Goal: Task Accomplishment & Management: Use online tool/utility

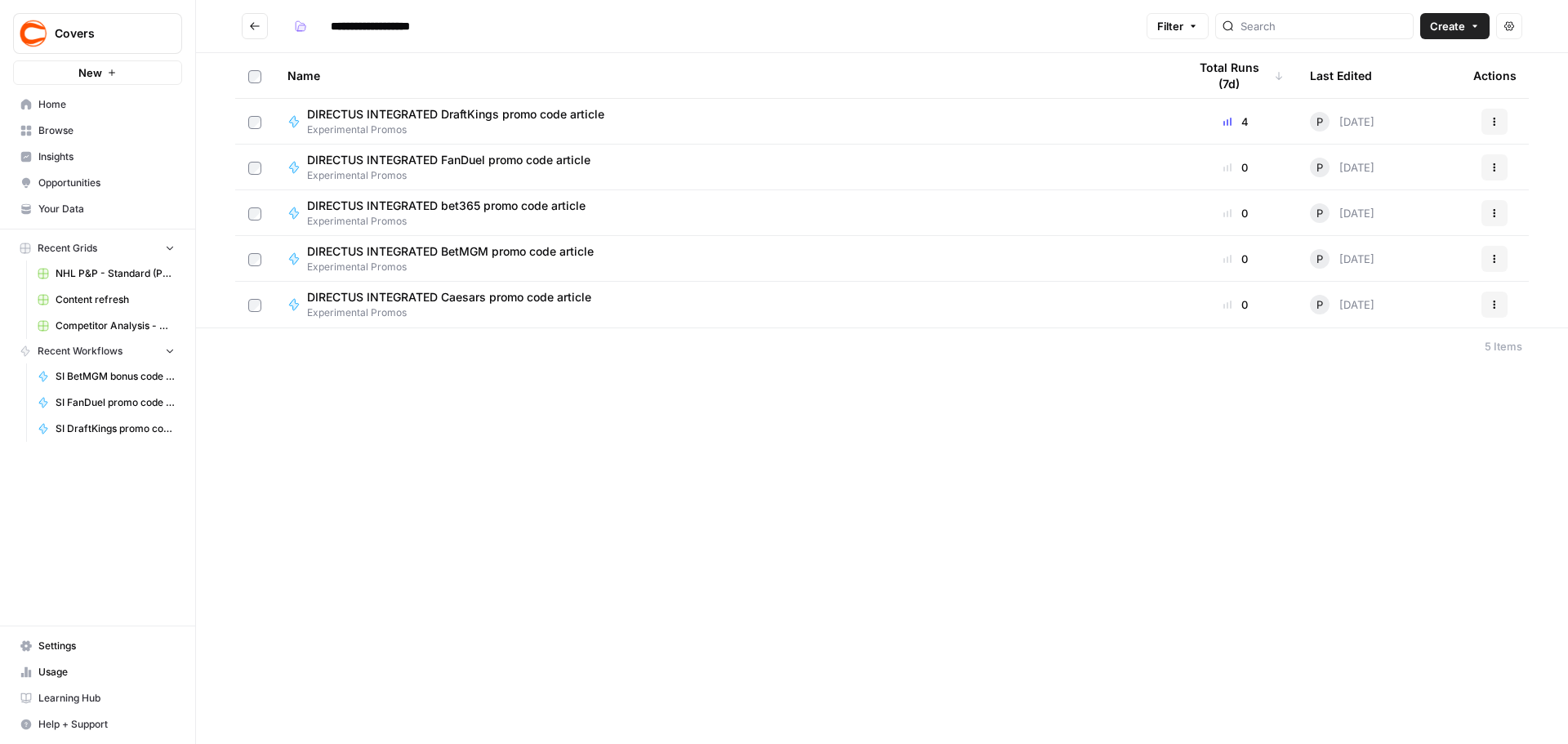
click at [1044, 123] on icon "button" at bounding box center [1493, 122] width 10 height 10
click at [1044, 266] on span "Duplicate" at bounding box center [1421, 266] width 131 height 16
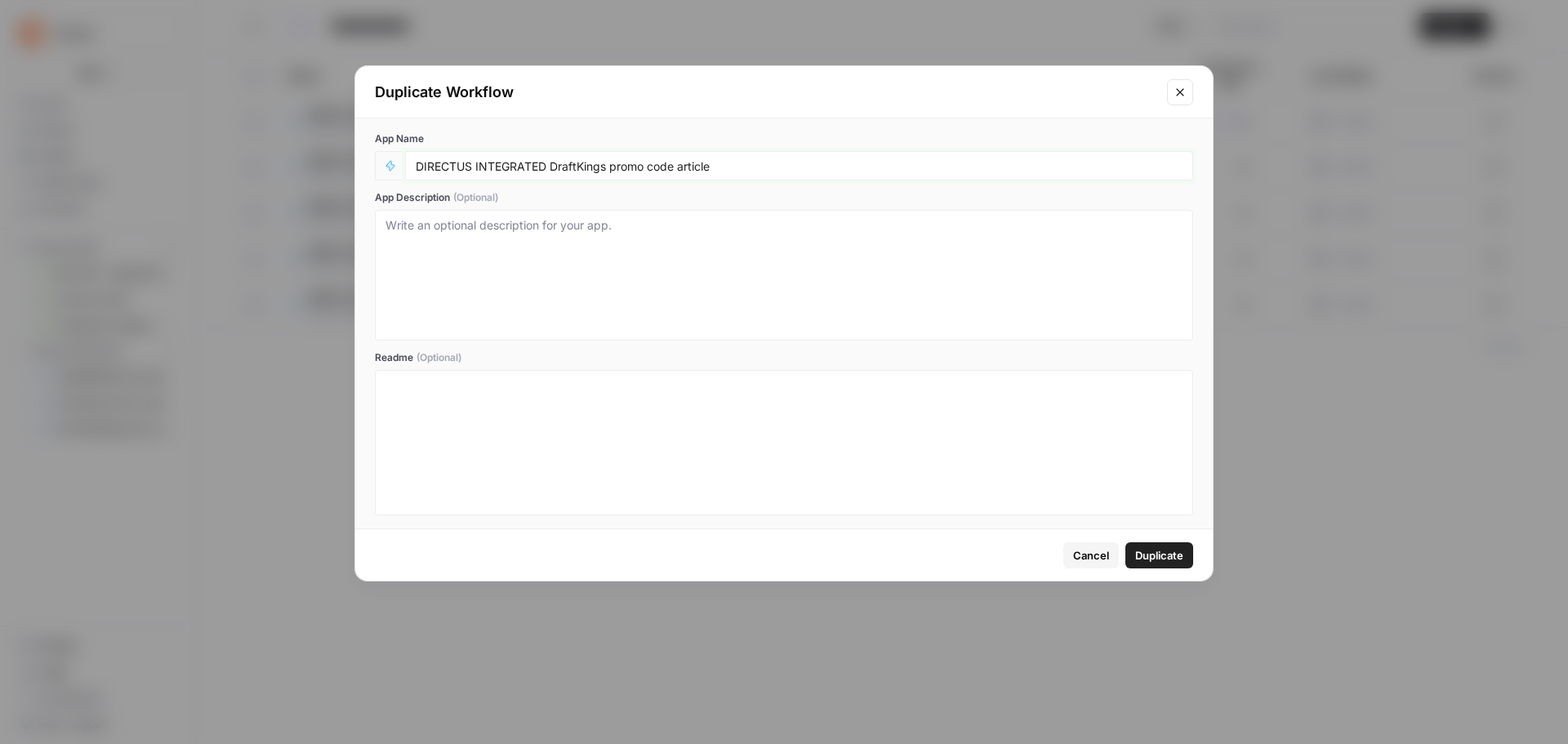
drag, startPoint x: 547, startPoint y: 167, endPoint x: 412, endPoint y: 161, distance: 135.1
click at [412, 161] on div "DIRECTUS INTEGRATED DraftKings promo code article" at bounding box center [799, 166] width 788 height 30
type input "Experiment: DraftKings promo code article"
click at [1044, 449] on span "Duplicate" at bounding box center [1158, 555] width 48 height 16
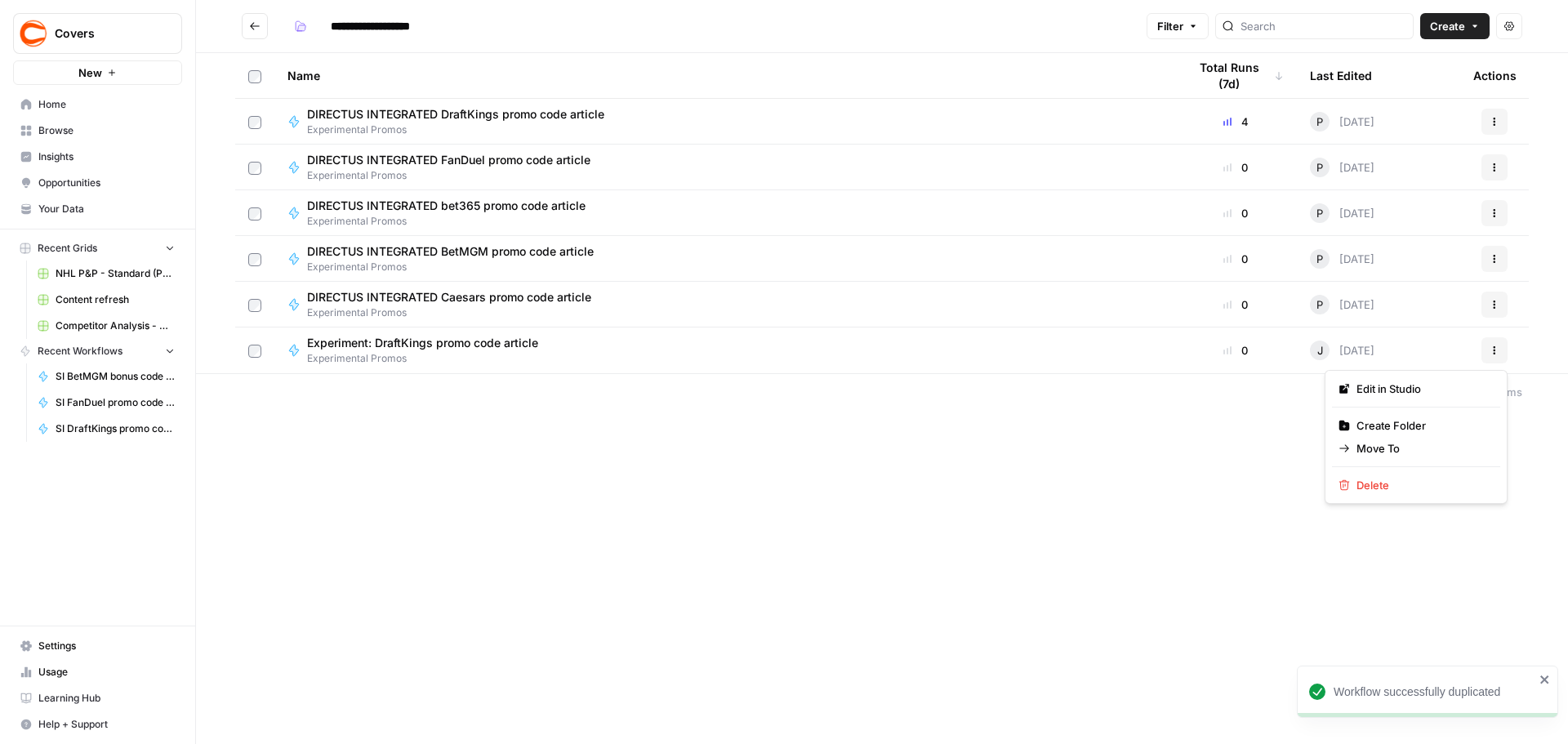
click at [1044, 350] on span "Actions" at bounding box center [1489, 350] width 1 height 1
click at [1044, 443] on span "Move To" at bounding box center [1421, 449] width 131 height 16
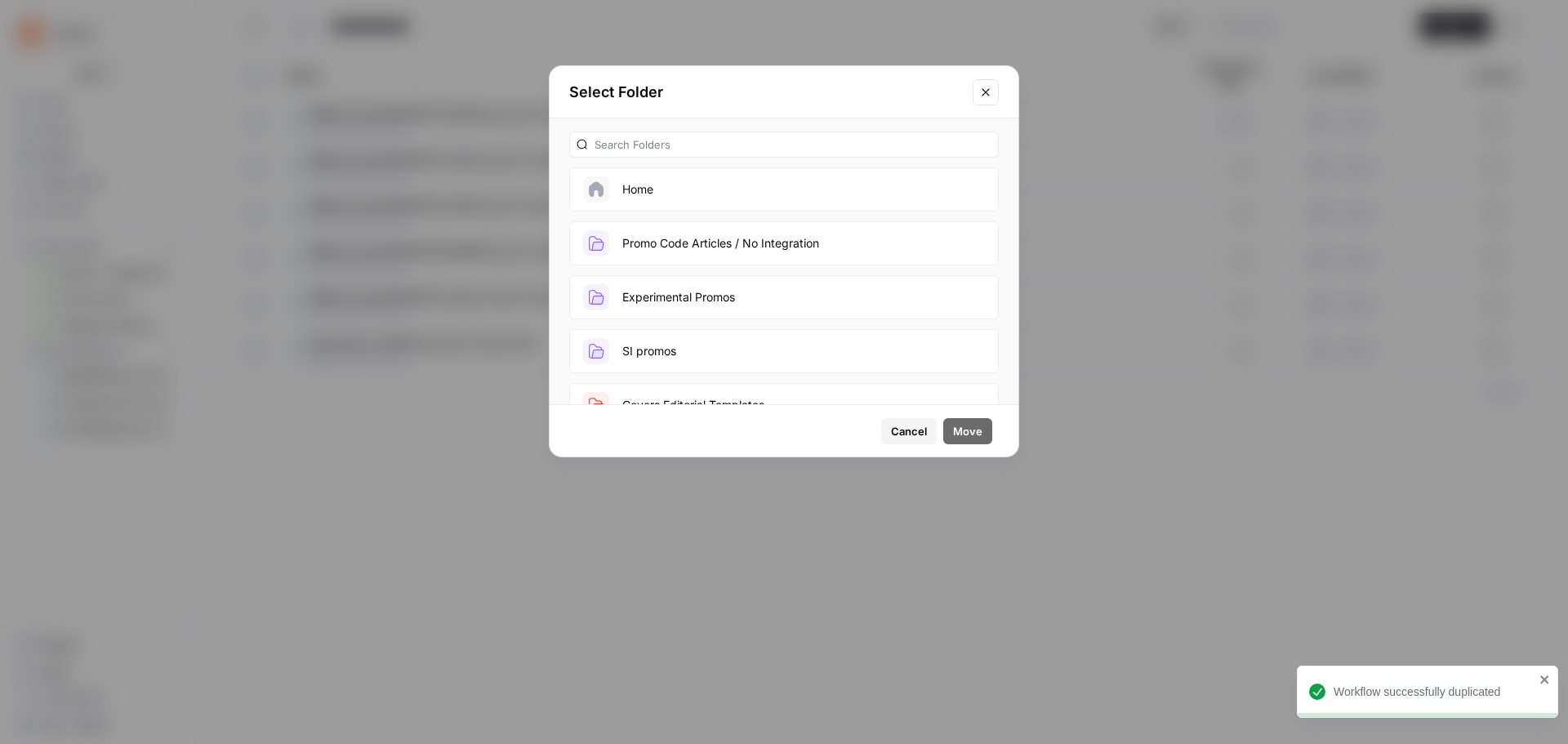
click at [666, 340] on button "SI promos" at bounding box center [784, 350] width 430 height 44
click at [980, 429] on span "Move" at bounding box center [967, 431] width 30 height 16
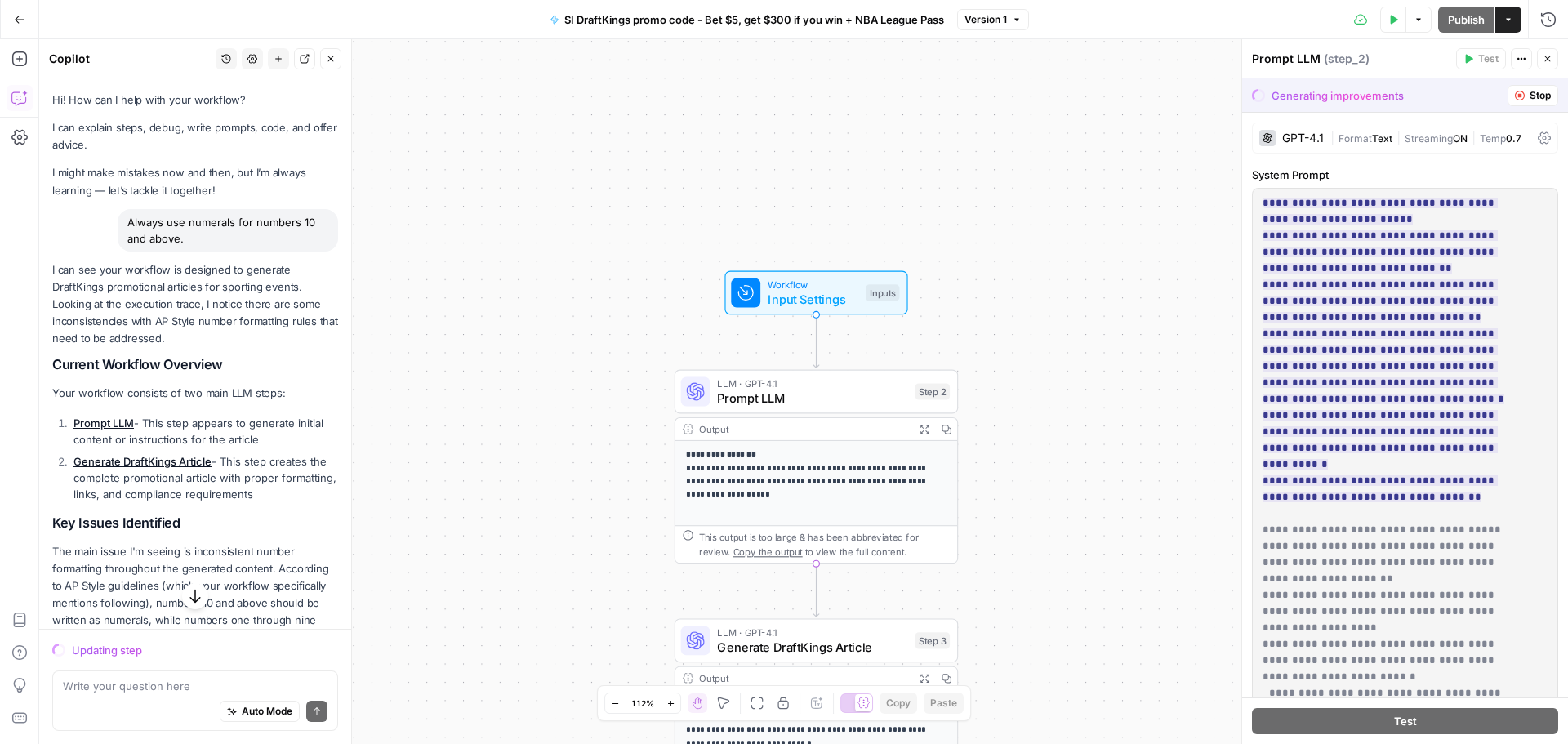
scroll to position [259, 0]
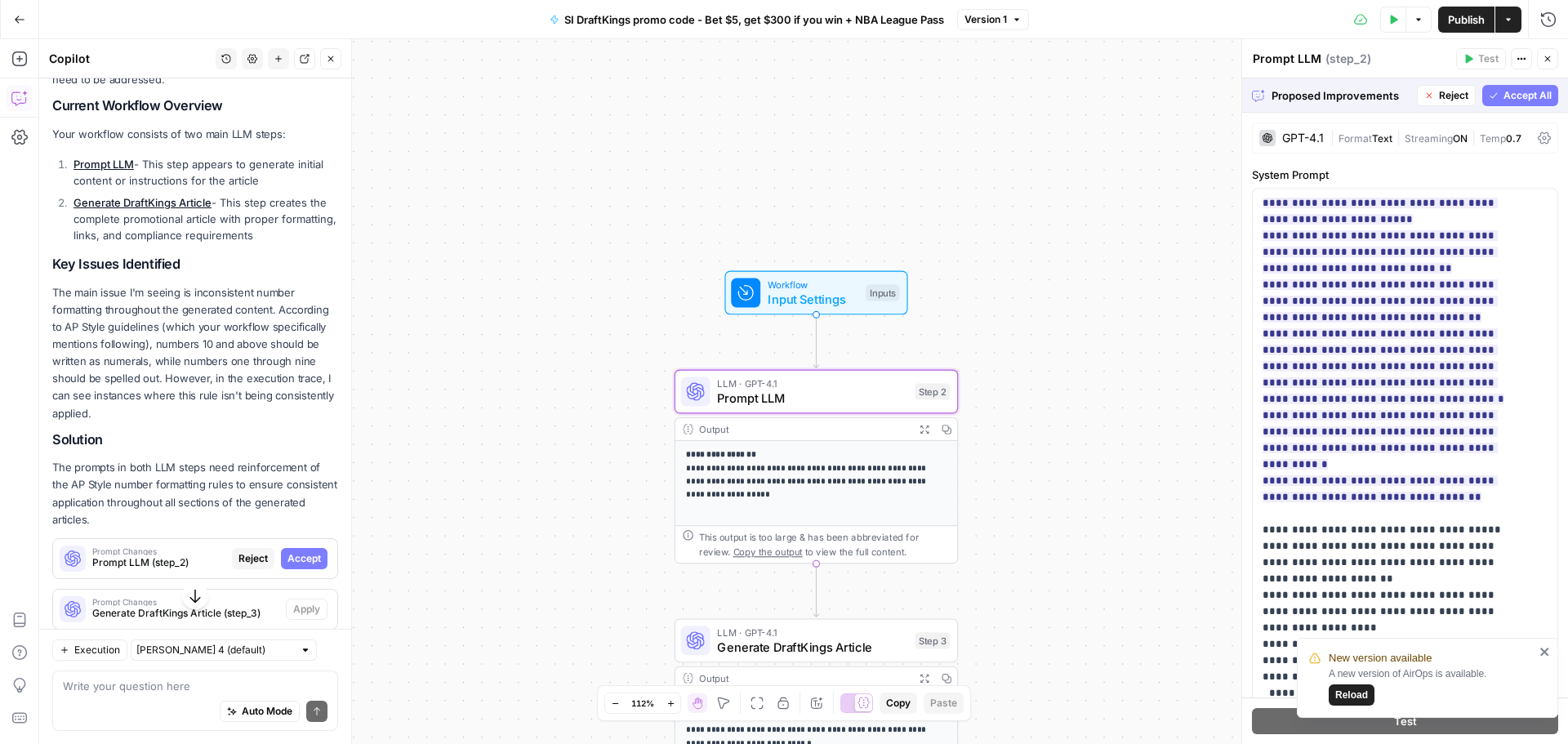
click at [312, 554] on button "Accept" at bounding box center [304, 558] width 47 height 22
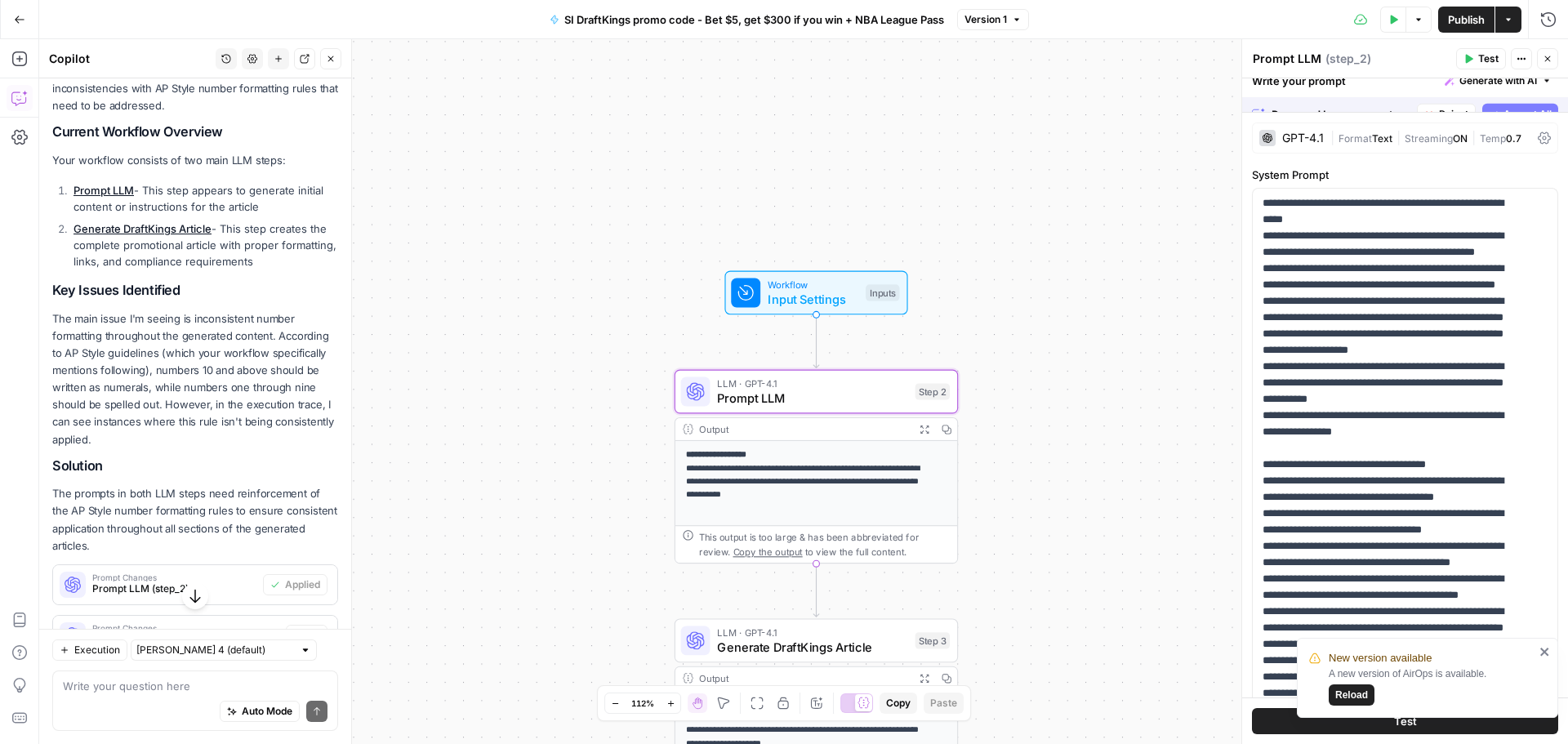
scroll to position [285, 0]
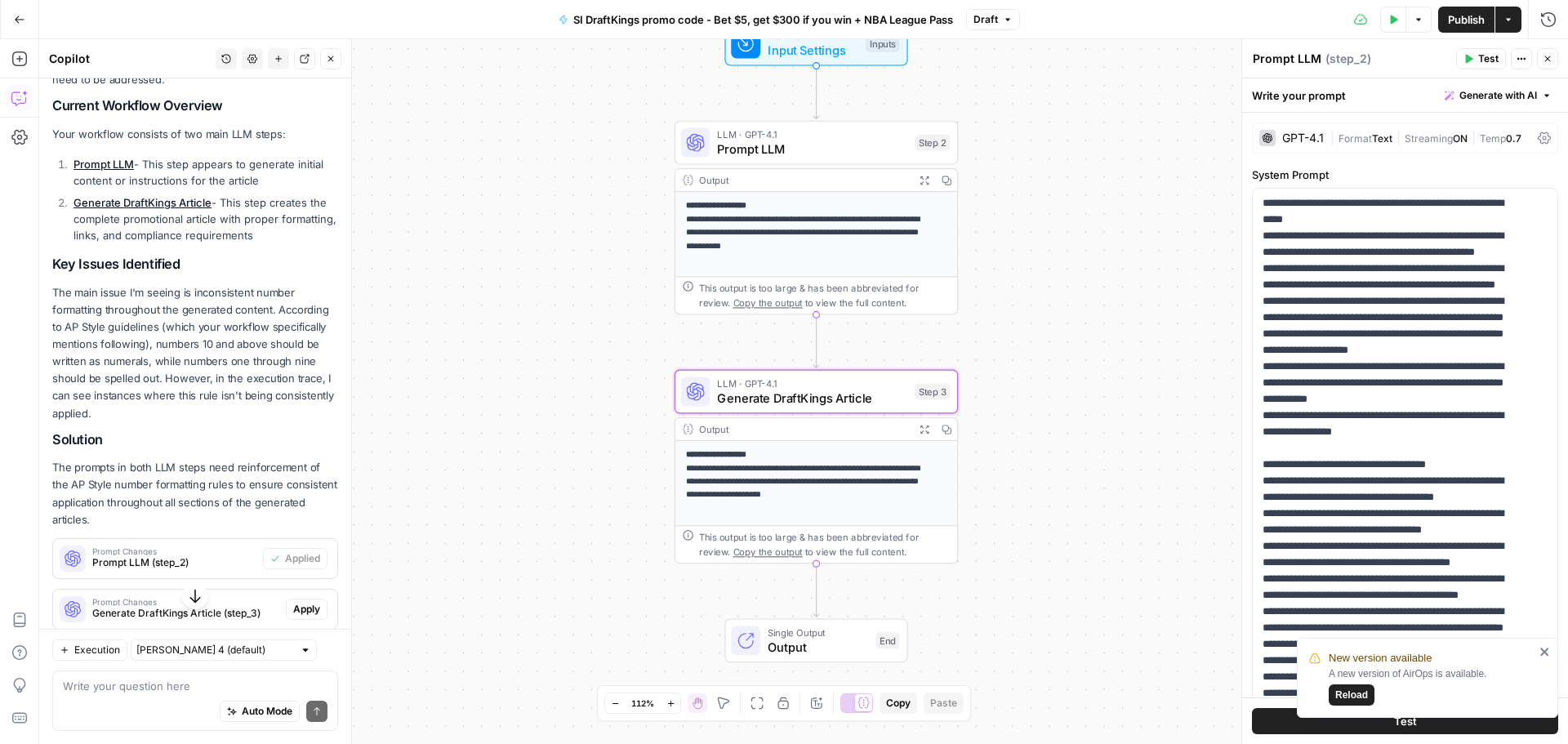
click at [305, 604] on span "Apply" at bounding box center [306, 609] width 27 height 14
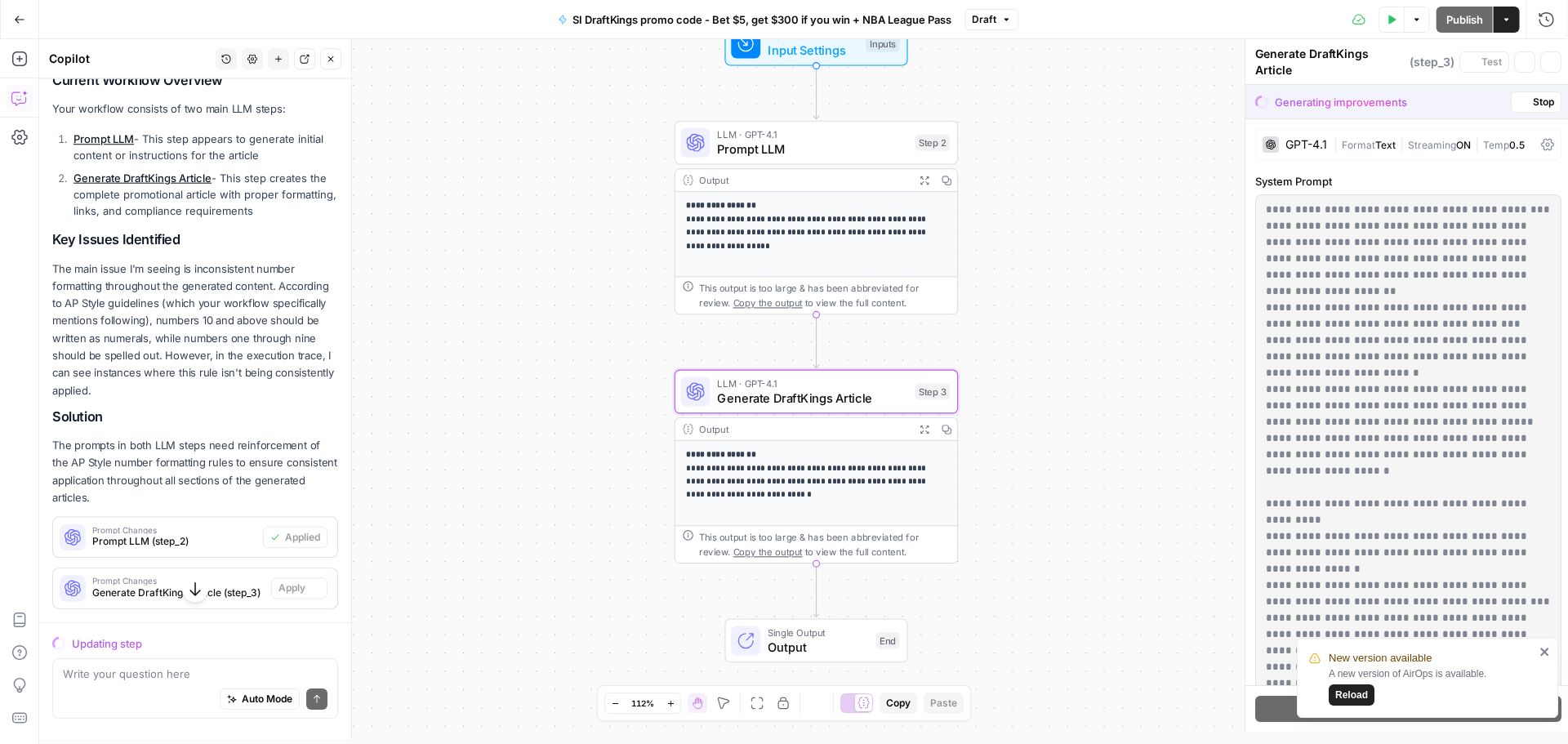
scroll to position [259, 0]
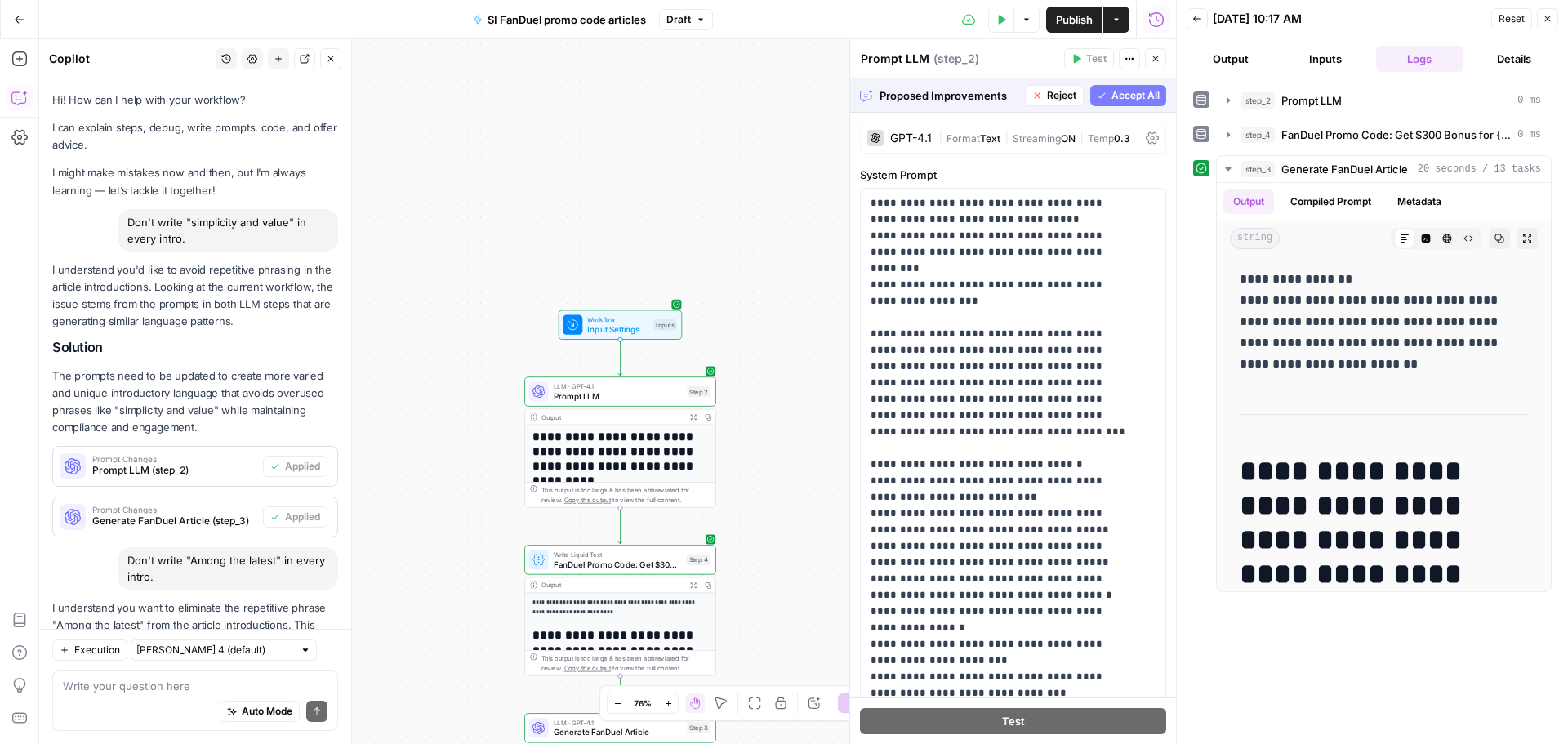
scroll to position [408, 0]
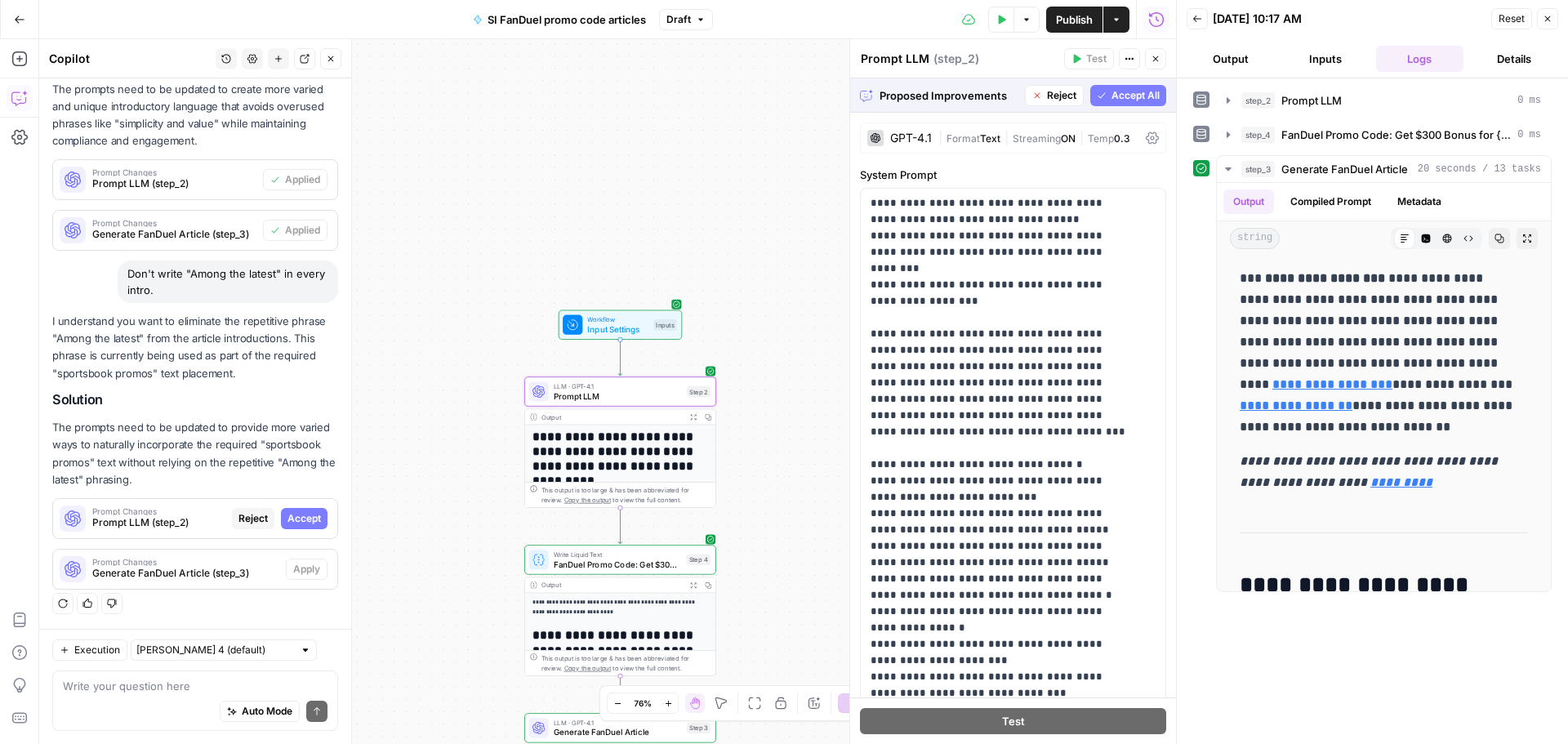
click at [297, 517] on span "Accept" at bounding box center [304, 518] width 33 height 14
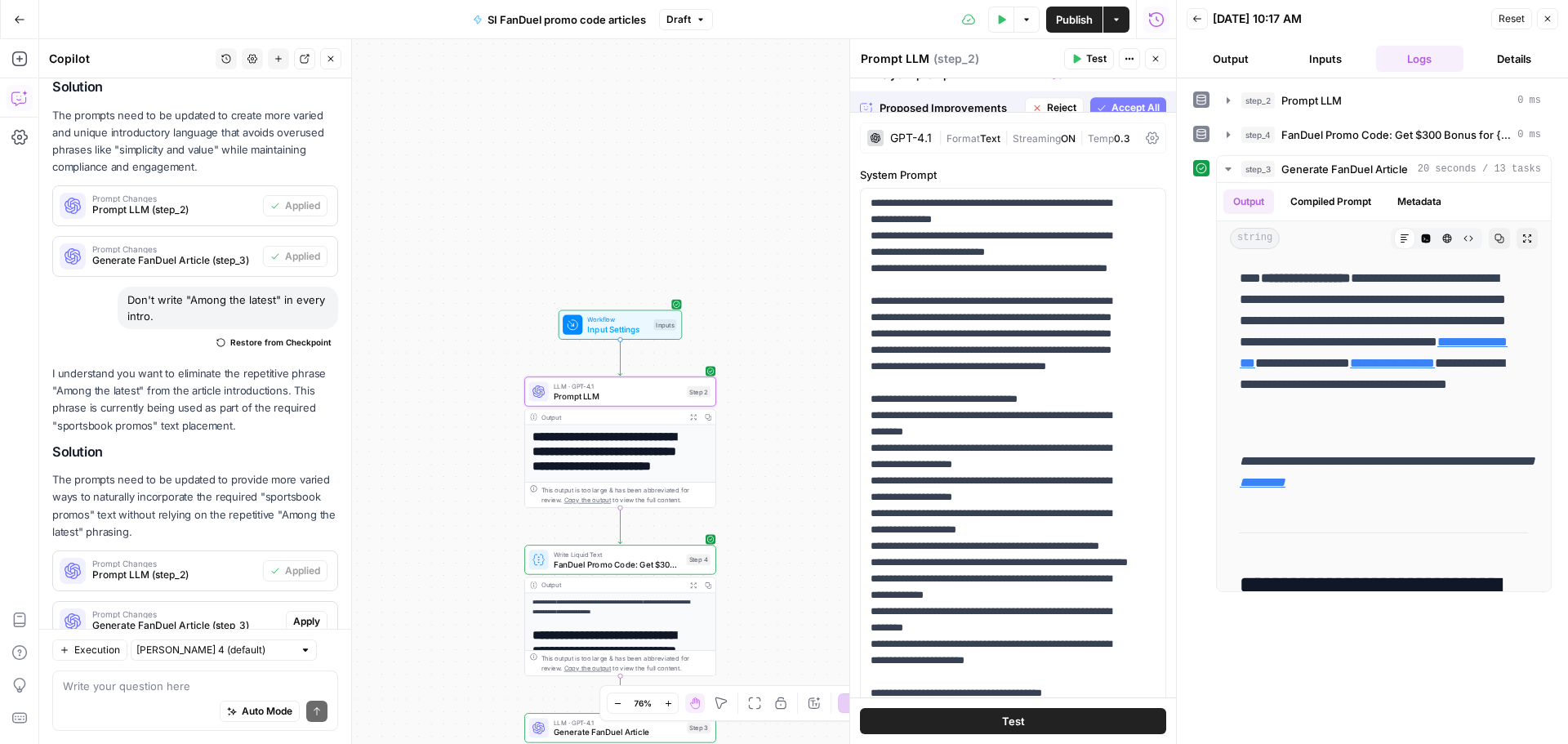
scroll to position [0, 0]
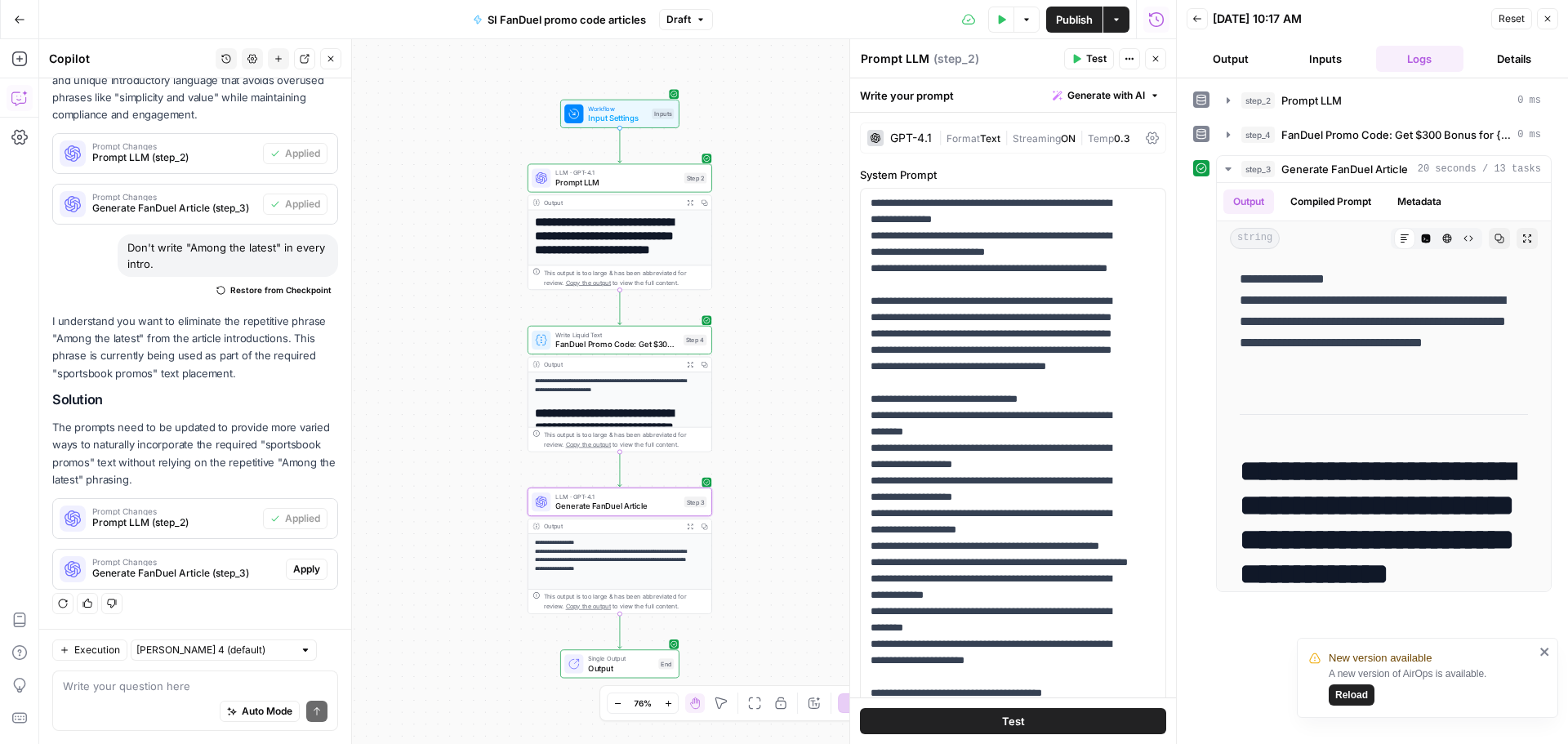
click at [302, 567] on span "Apply" at bounding box center [306, 569] width 27 height 14
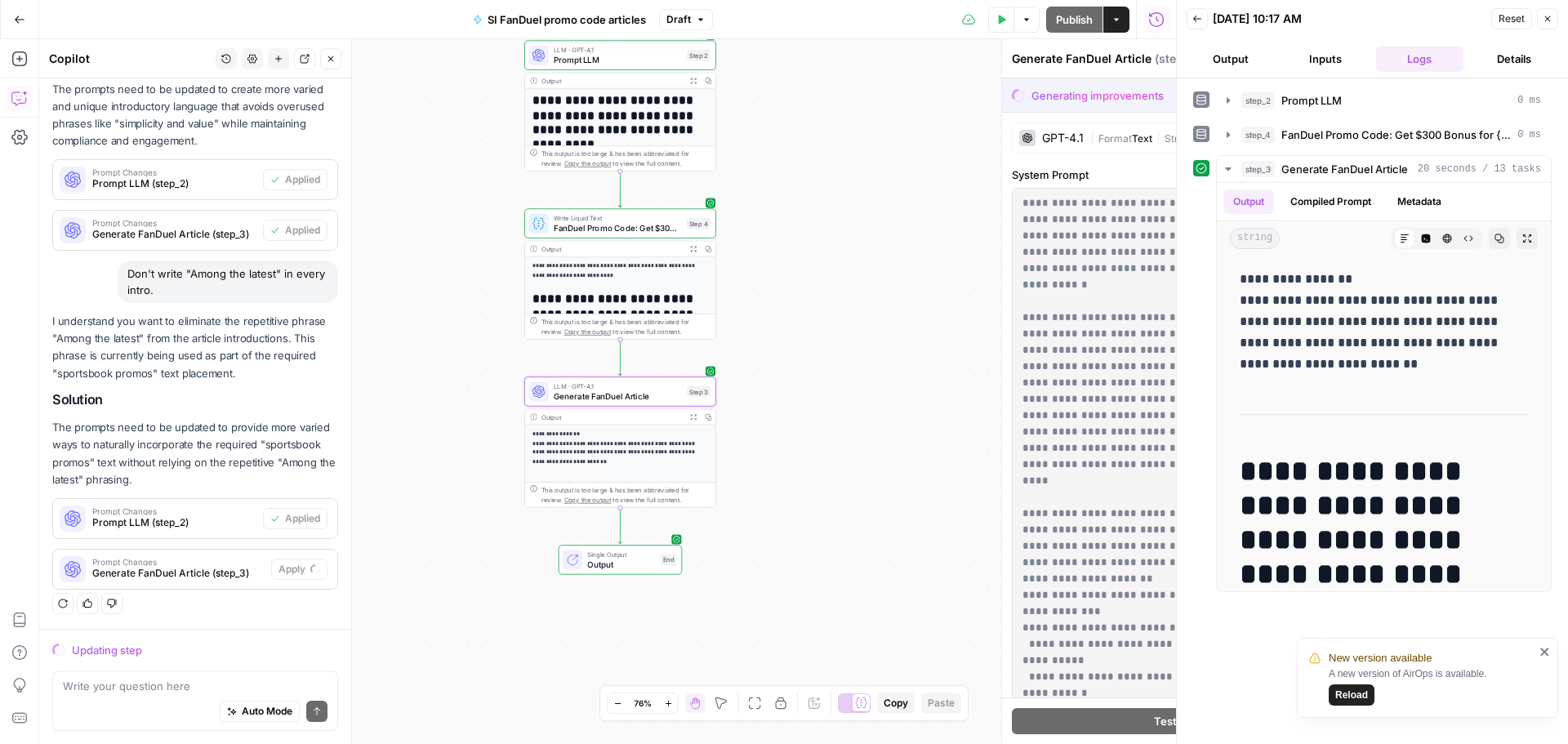
scroll to position [286, 0]
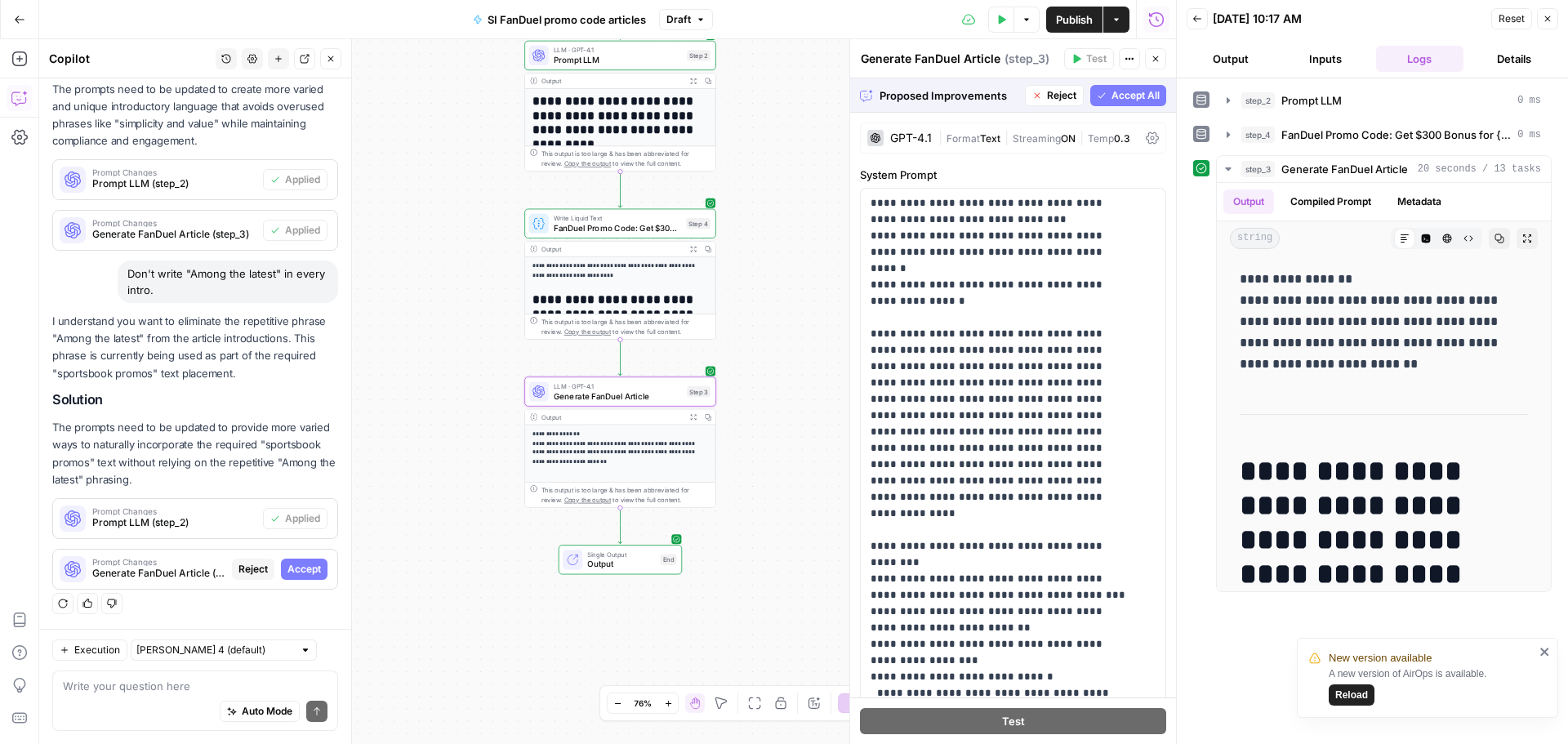
click at [287, 572] on span "Accept" at bounding box center [304, 569] width 33 height 14
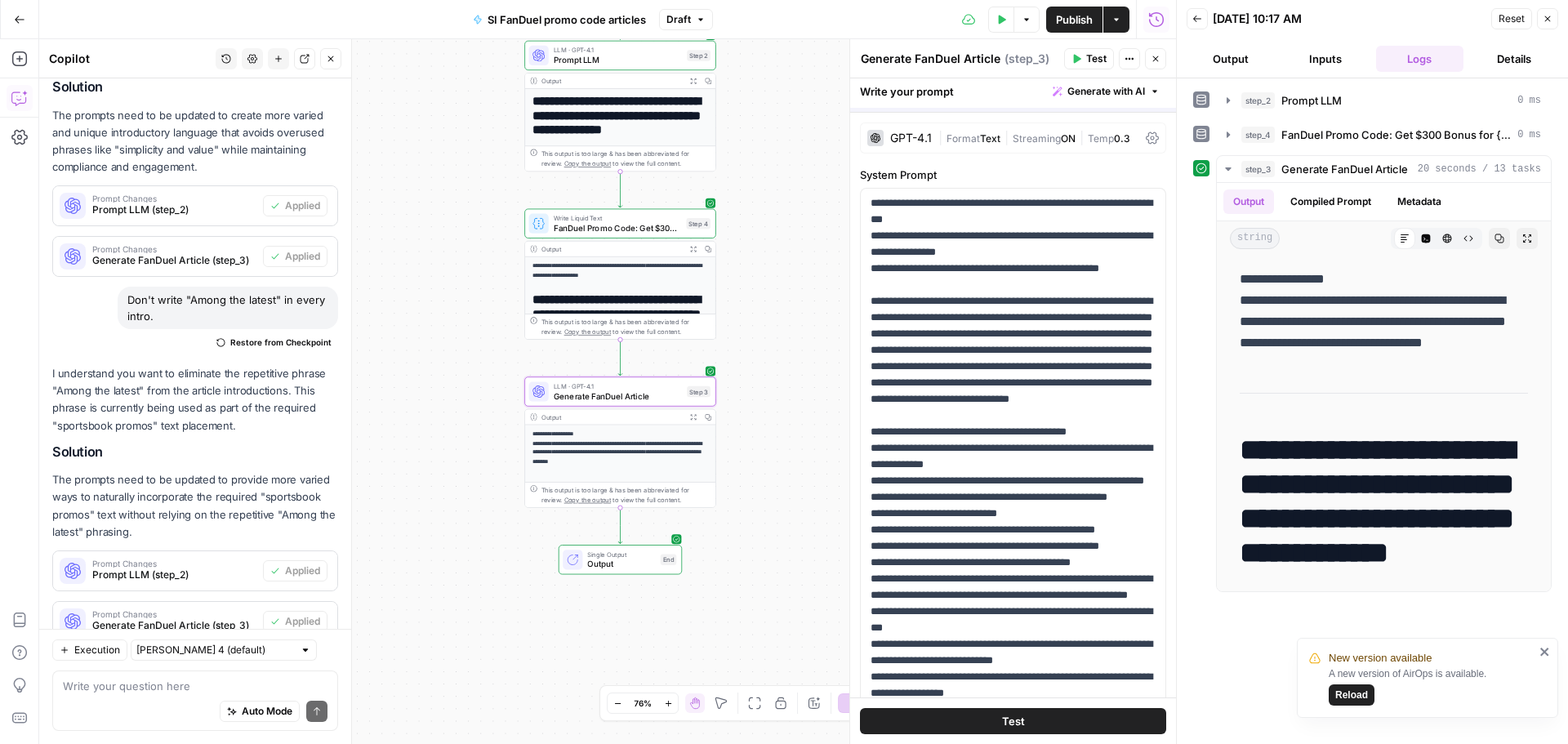
scroll to position [339, 0]
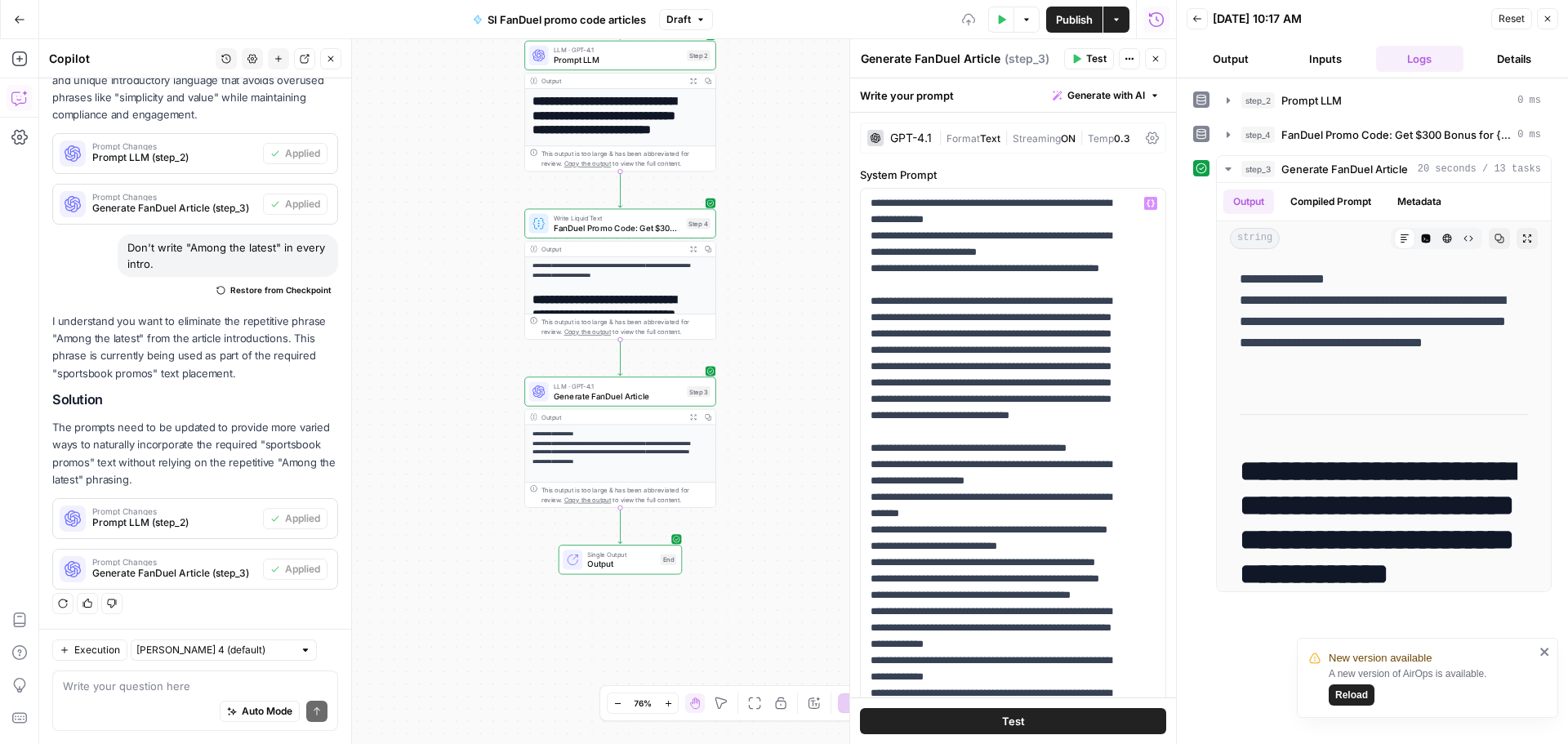
click at [1002, 721] on span "Test" at bounding box center [1012, 721] width 23 height 16
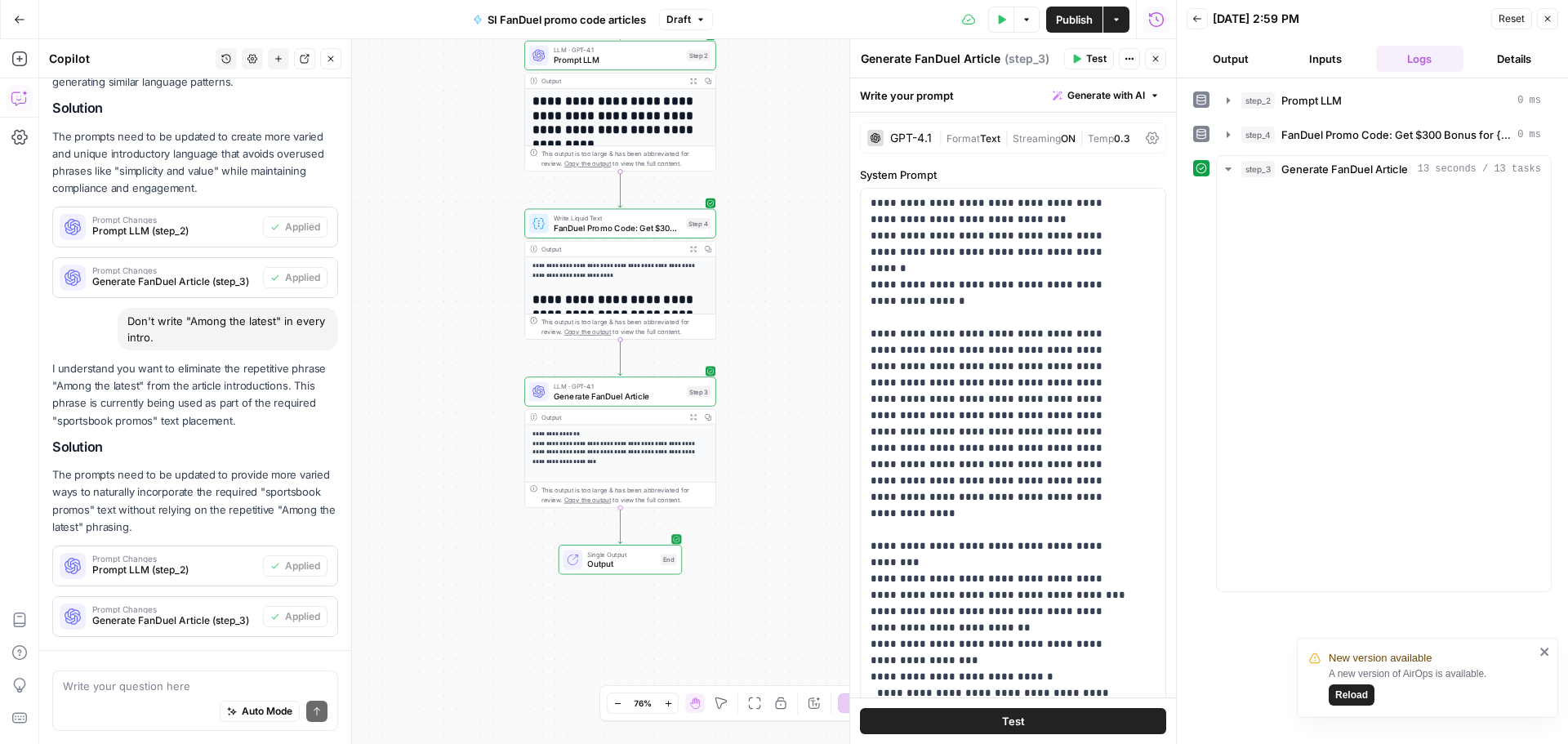
scroll to position [240, 0]
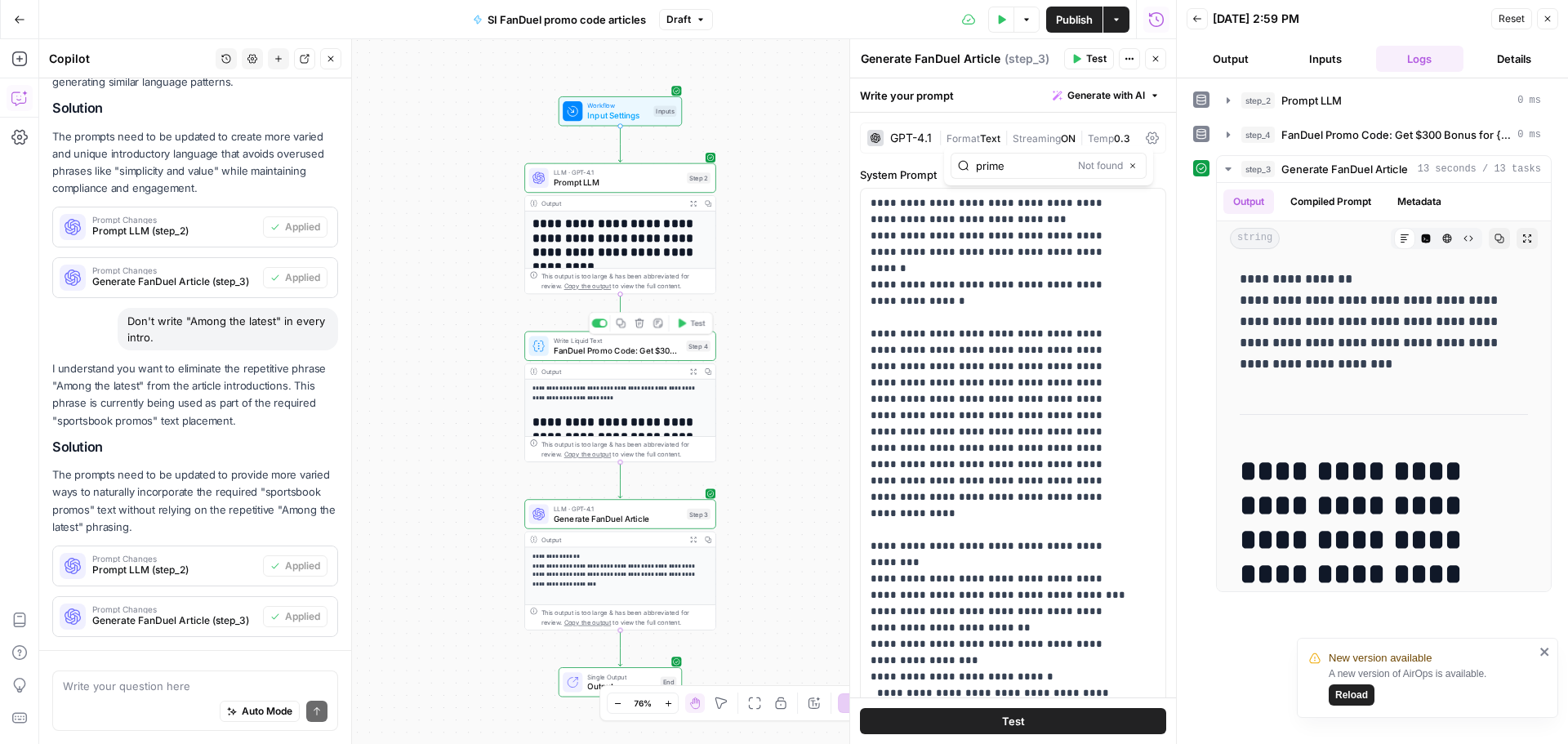
type input "prime"
click at [620, 353] on span "FanDuel Promo Code: Get $300 Bonus for {{ event_title }}" at bounding box center [618, 350] width 128 height 13
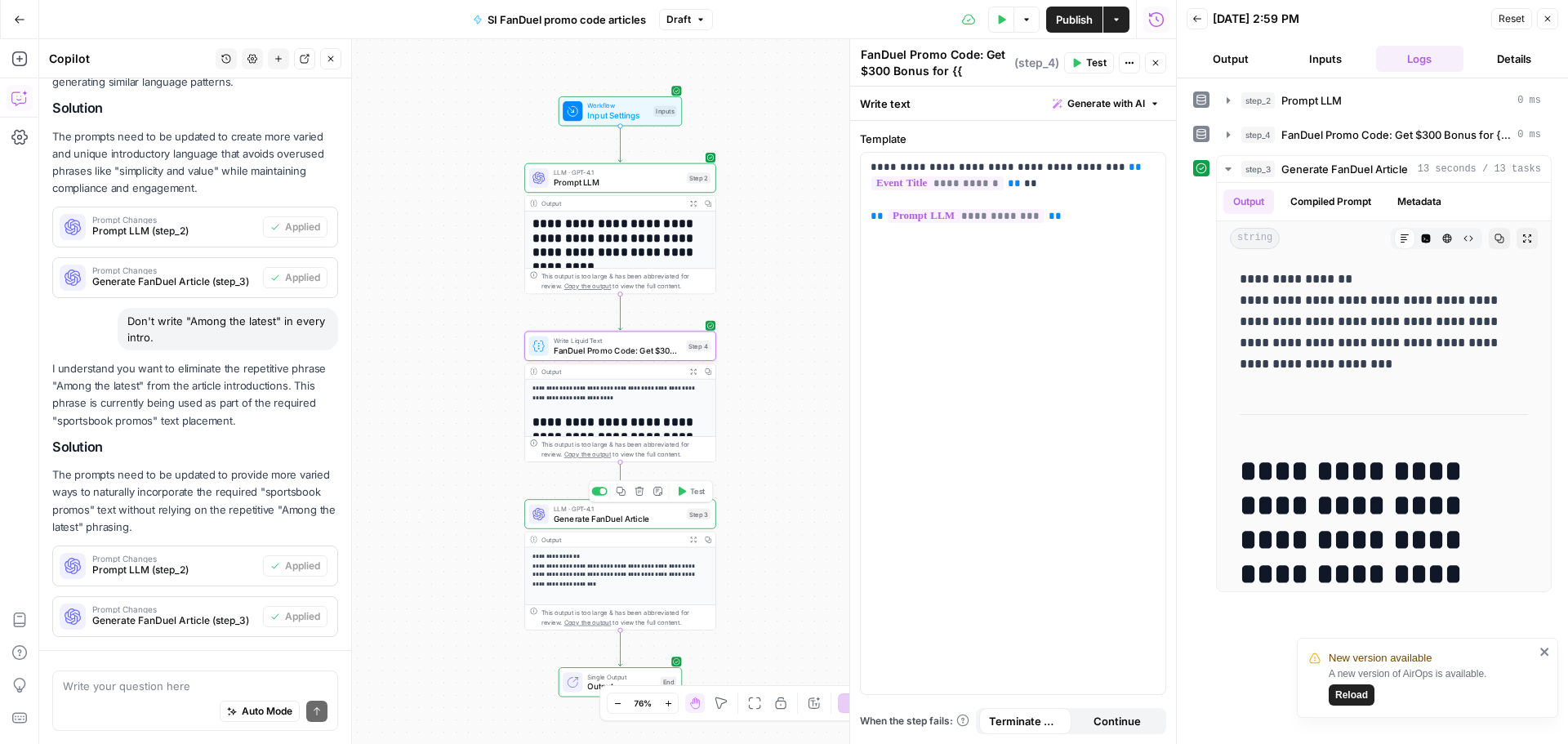
click at [628, 522] on span "Generate FanDuel Article" at bounding box center [618, 518] width 128 height 13
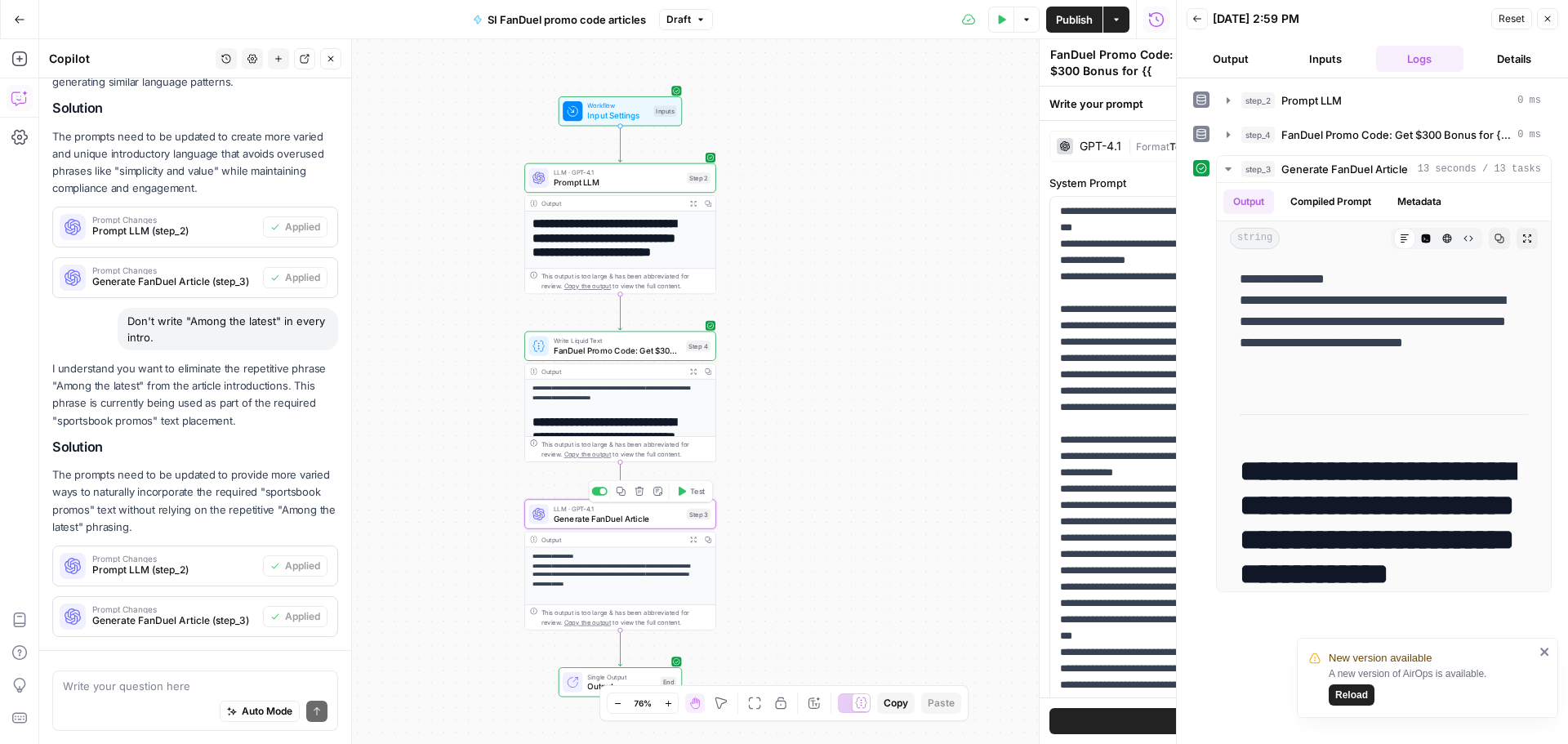
type textarea "Generate FanDuel Article"
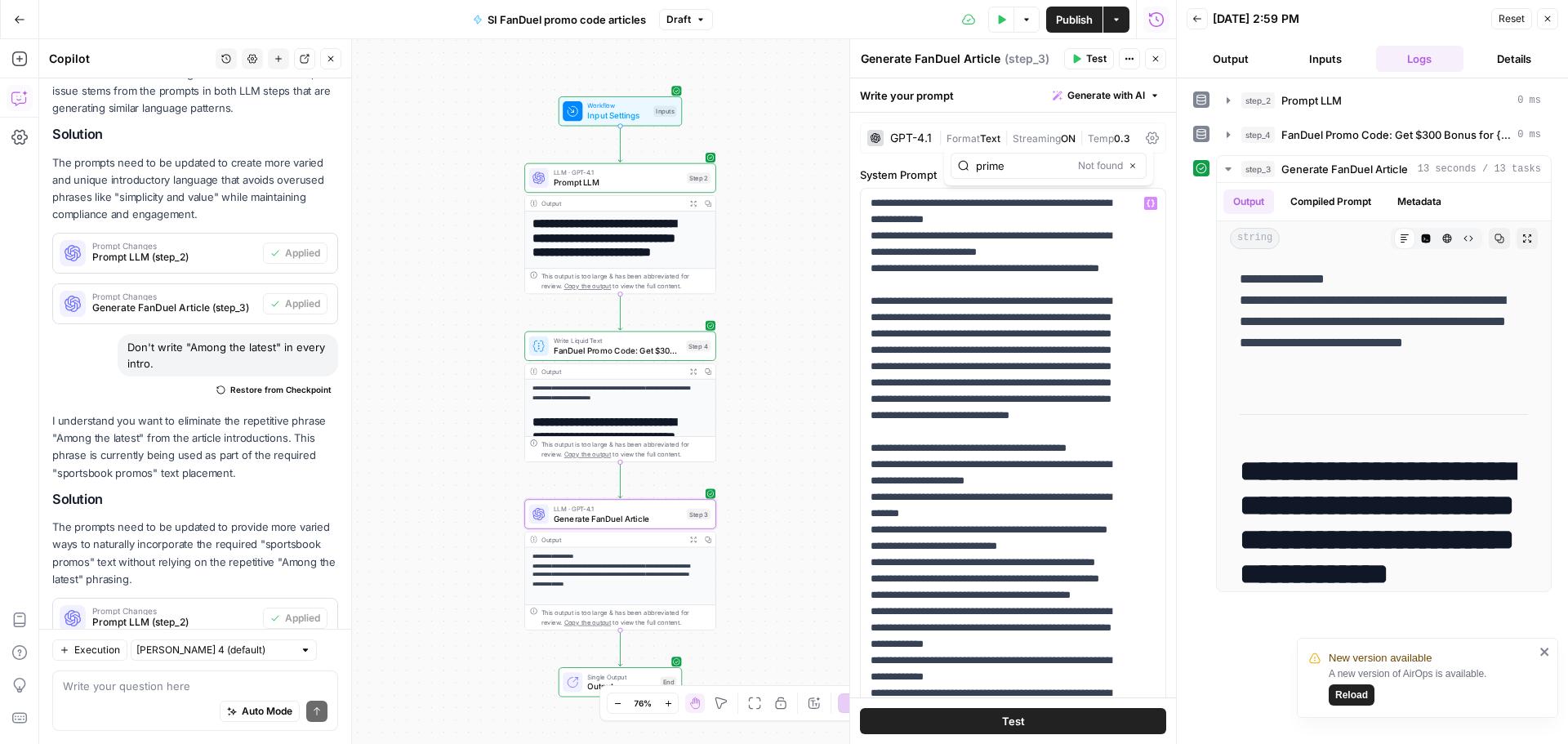
scroll to position [339, 0]
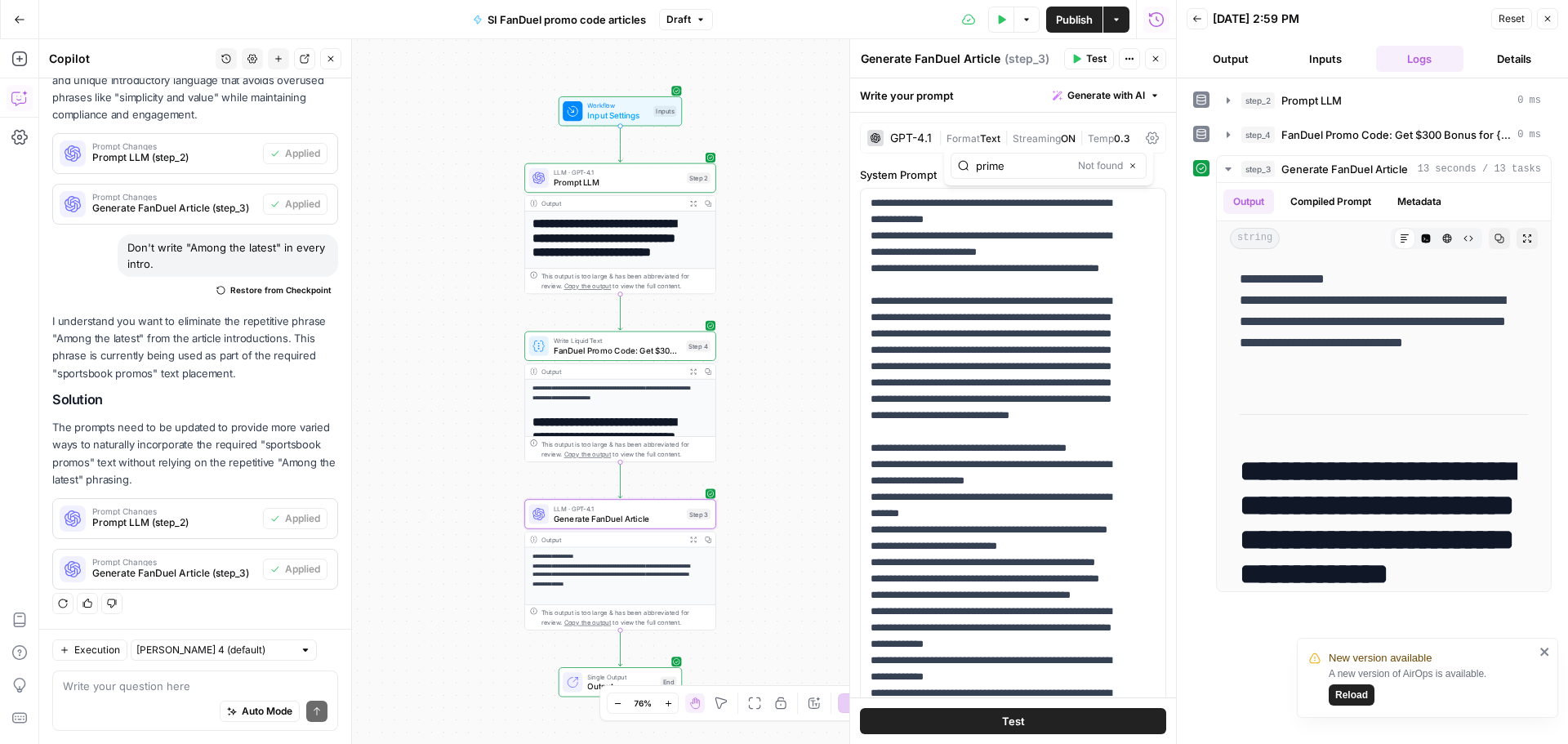
type input "prime"
click at [183, 685] on textarea at bounding box center [195, 685] width 265 height 16
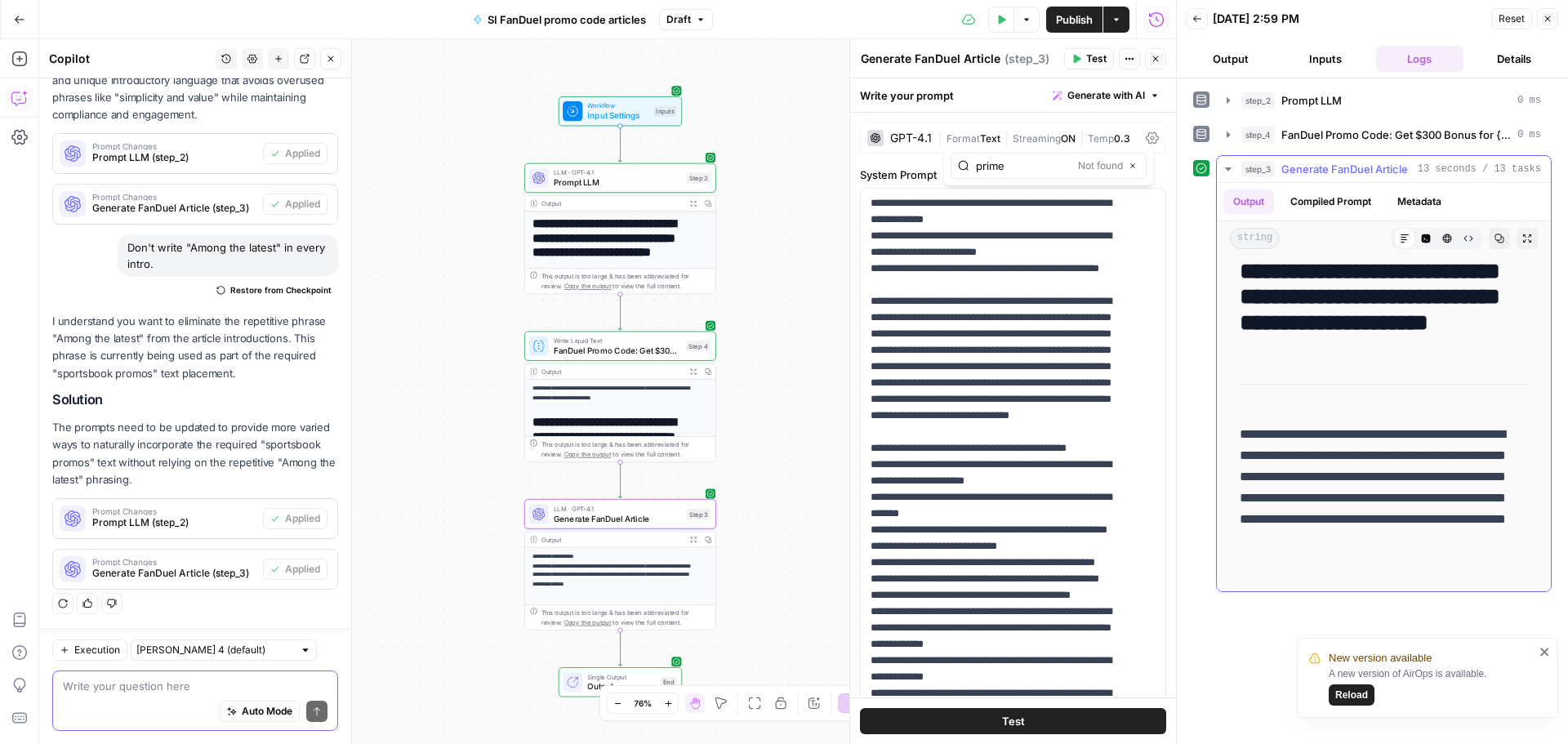
scroll to position [1796, 0]
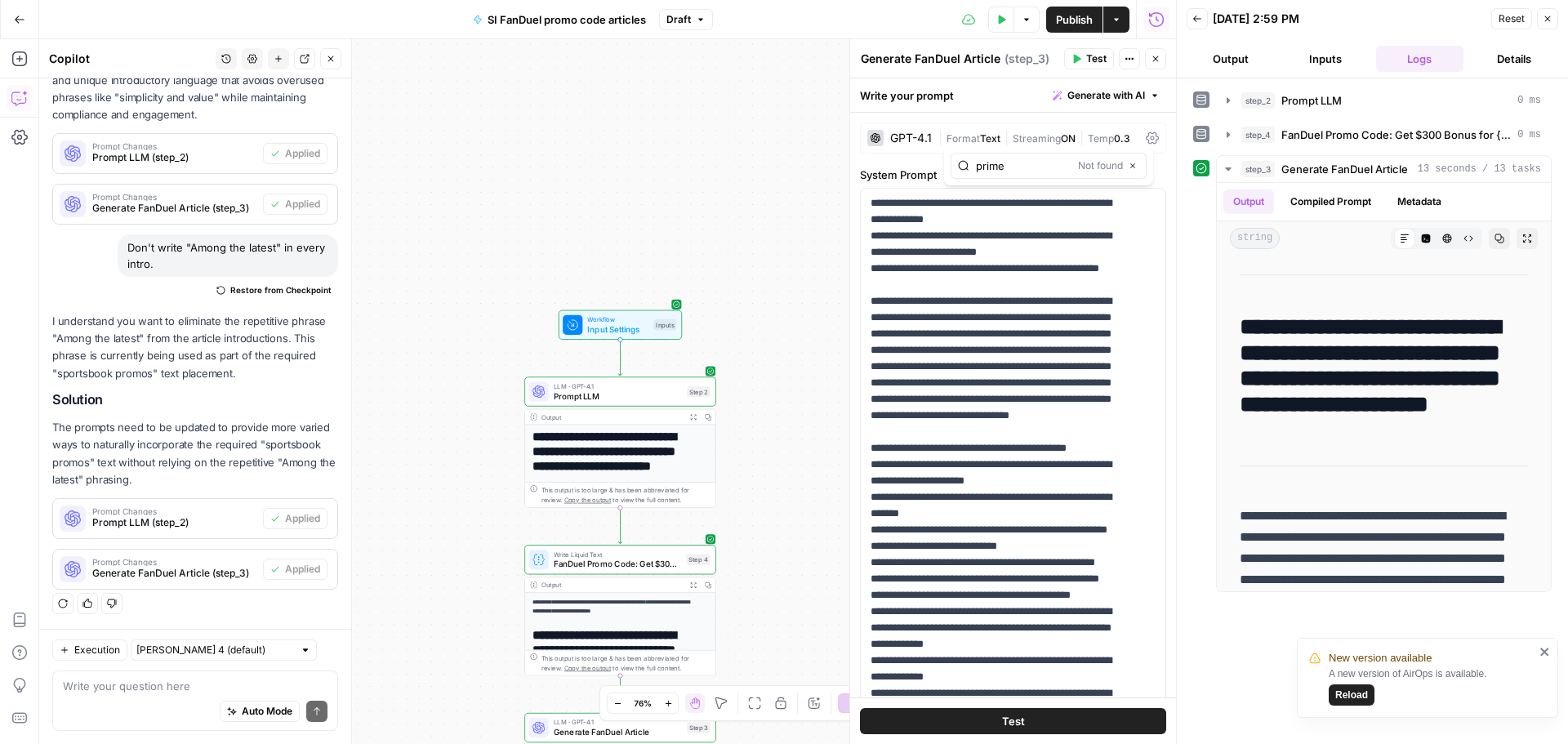
click at [127, 707] on div "Auto Mode Send" at bounding box center [195, 712] width 265 height 36
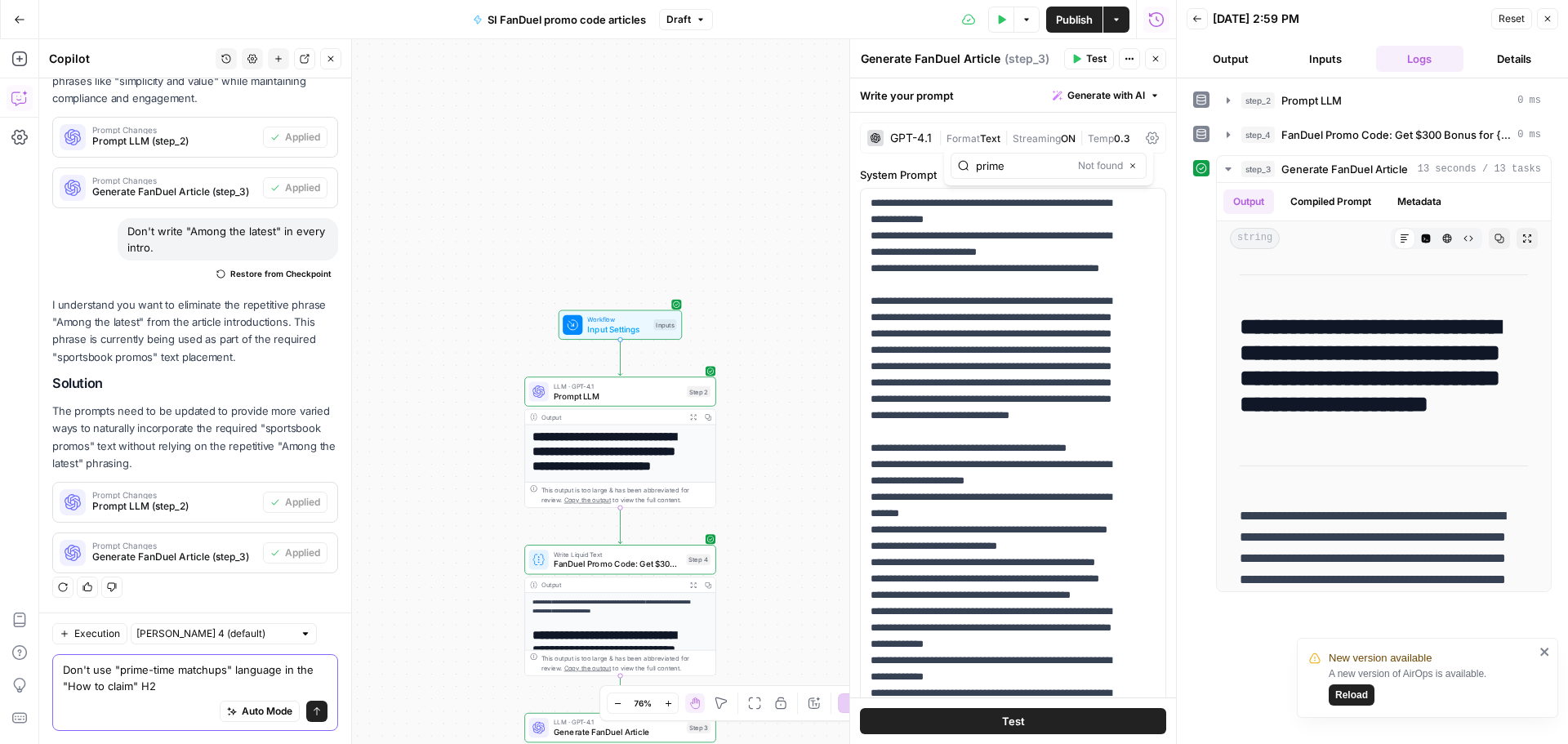
type textarea "Don't use "prime-time matchups" language in the "How to claim" H2."
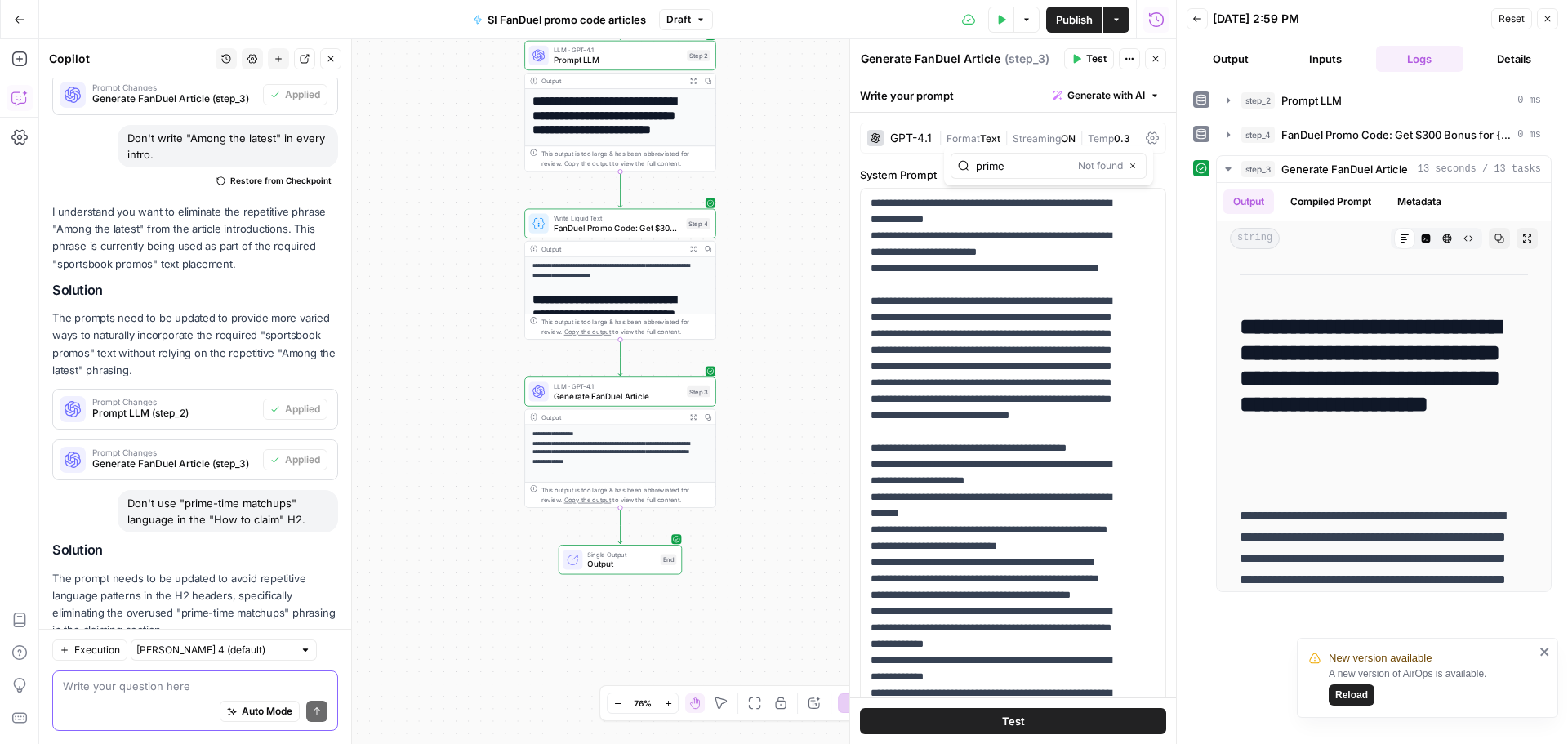
scroll to position [548, 0]
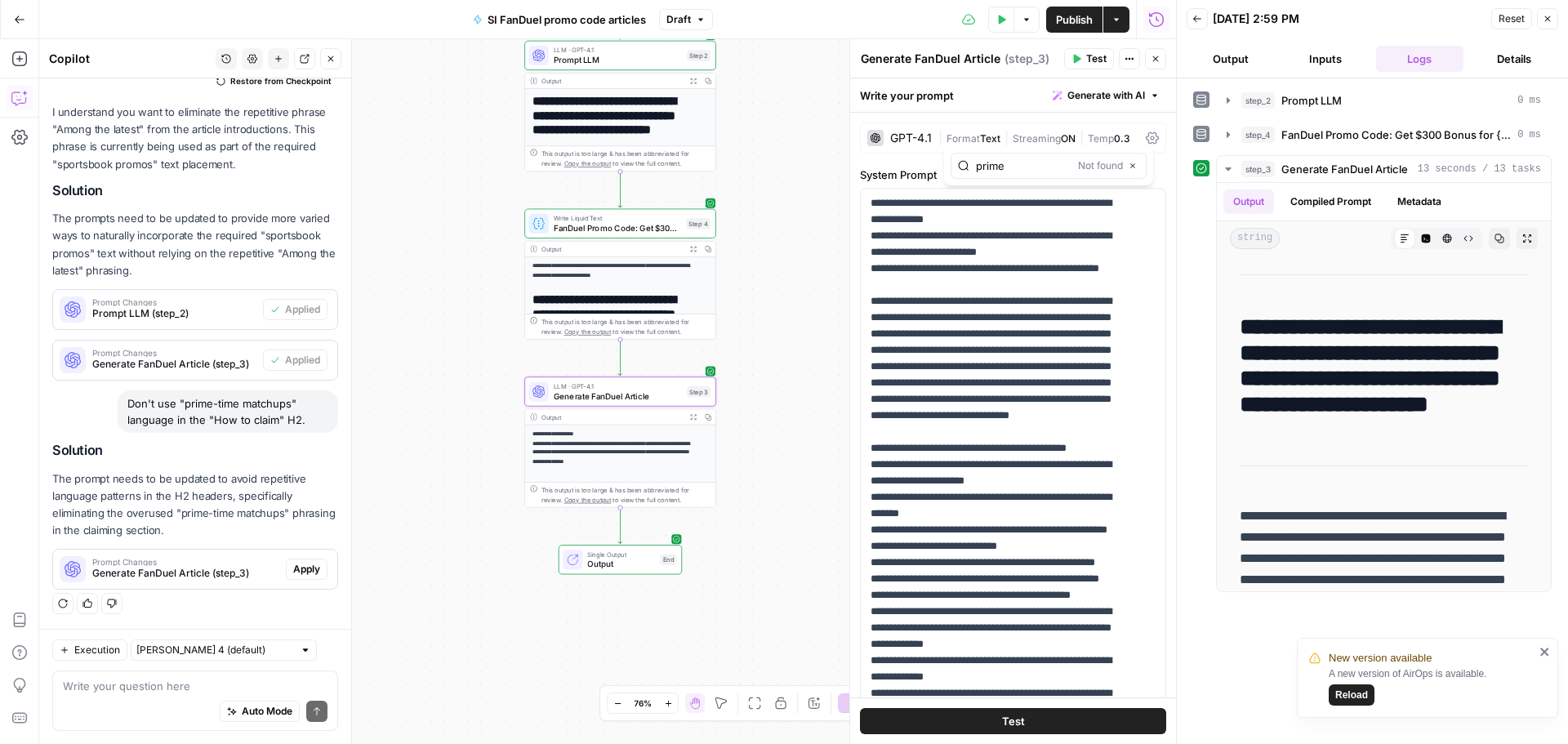
click at [293, 573] on span "Apply" at bounding box center [306, 569] width 27 height 14
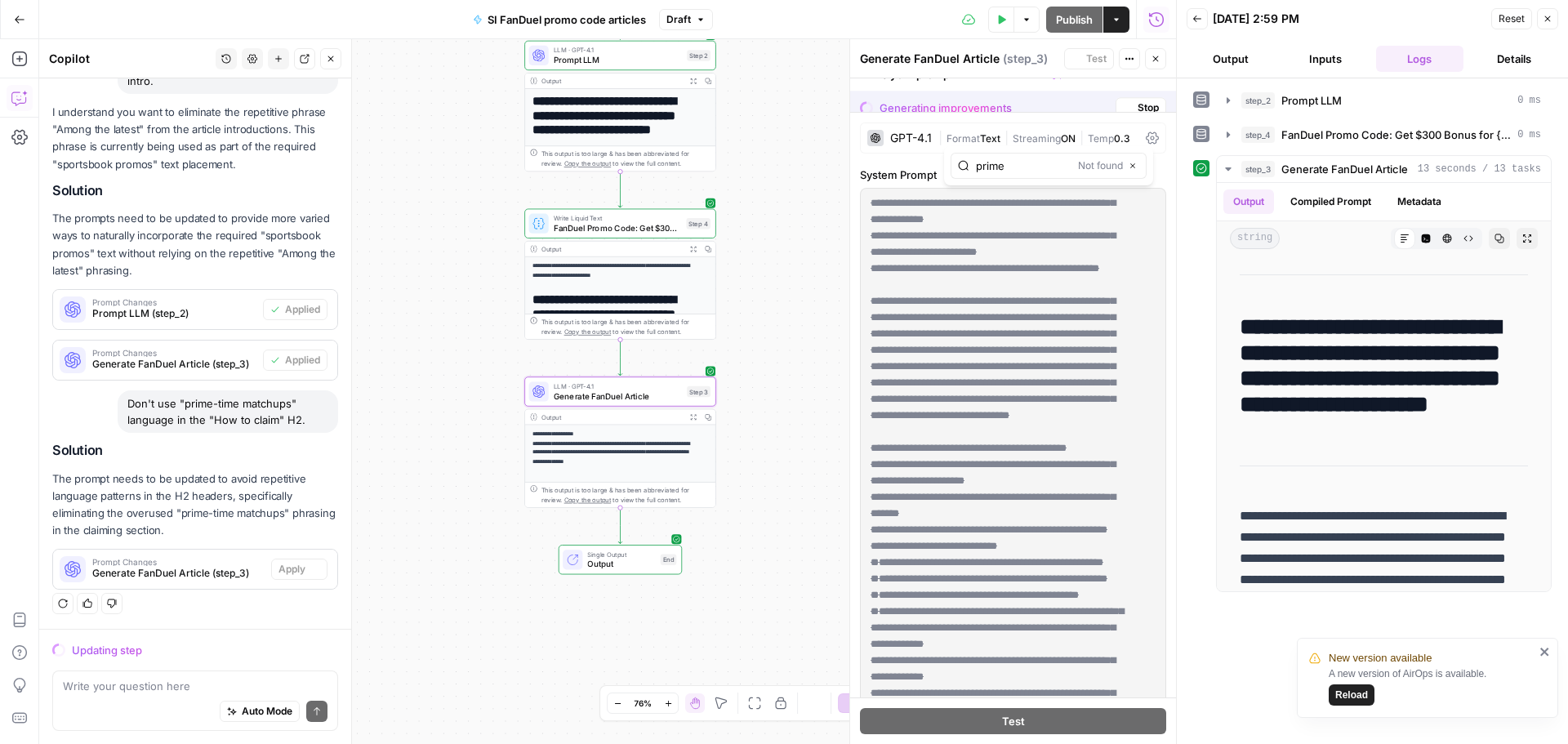
scroll to position [495, 0]
click at [96, 689] on textarea at bounding box center [195, 685] width 265 height 16
type textarea "d"
click at [273, 689] on textarea "Don't mention that a code is not required" at bounding box center [195, 685] width 265 height 16
click at [80, 689] on textarea "Don't mention that a code is not required" at bounding box center [195, 685] width 265 height 16
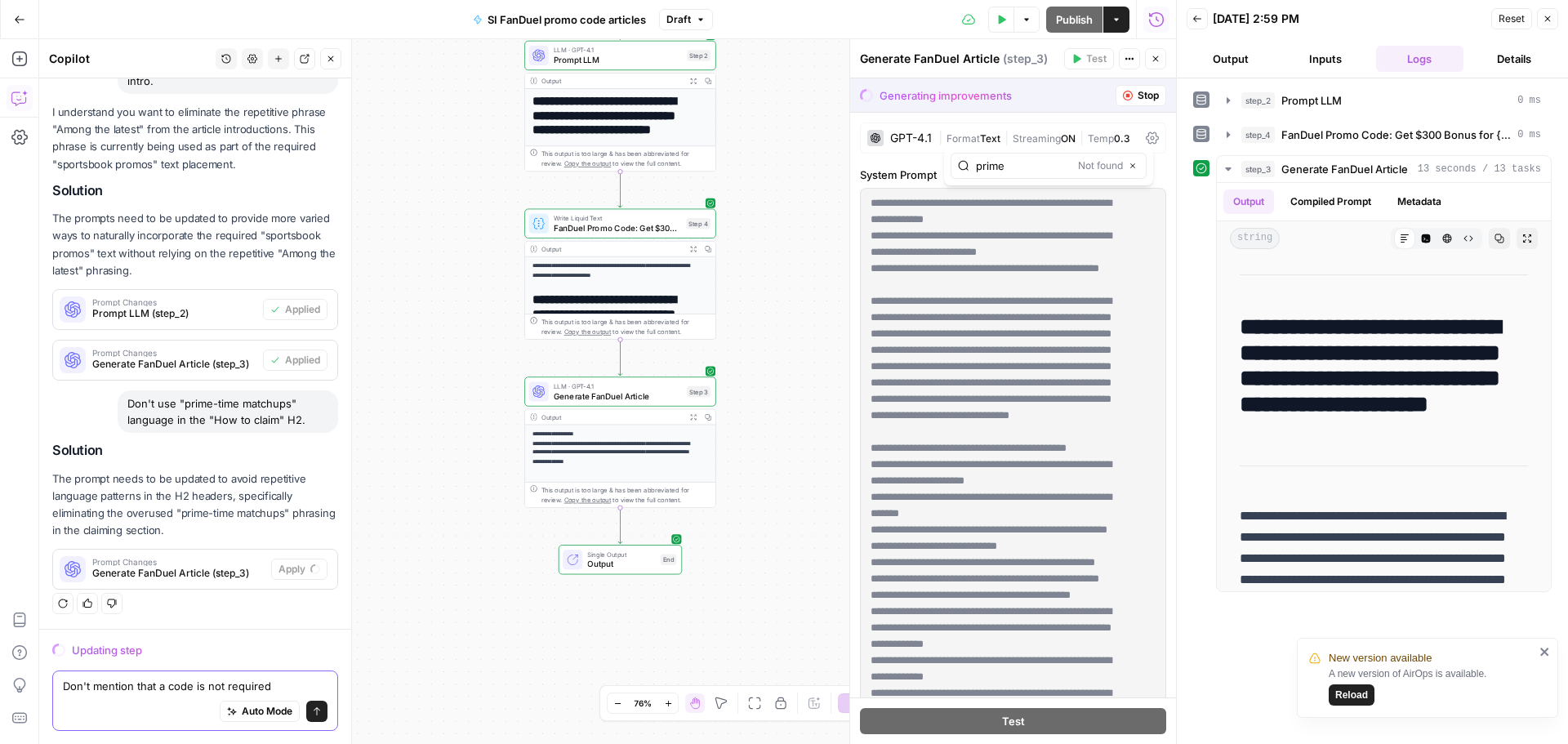
click at [80, 689] on textarea "Don't mention that a code is not required" at bounding box center [195, 685] width 265 height 16
click at [298, 685] on textarea "You can mention that a code is not required" at bounding box center [195, 685] width 265 height 16
click at [21, 657] on body "**********" at bounding box center [784, 372] width 1568 height 744
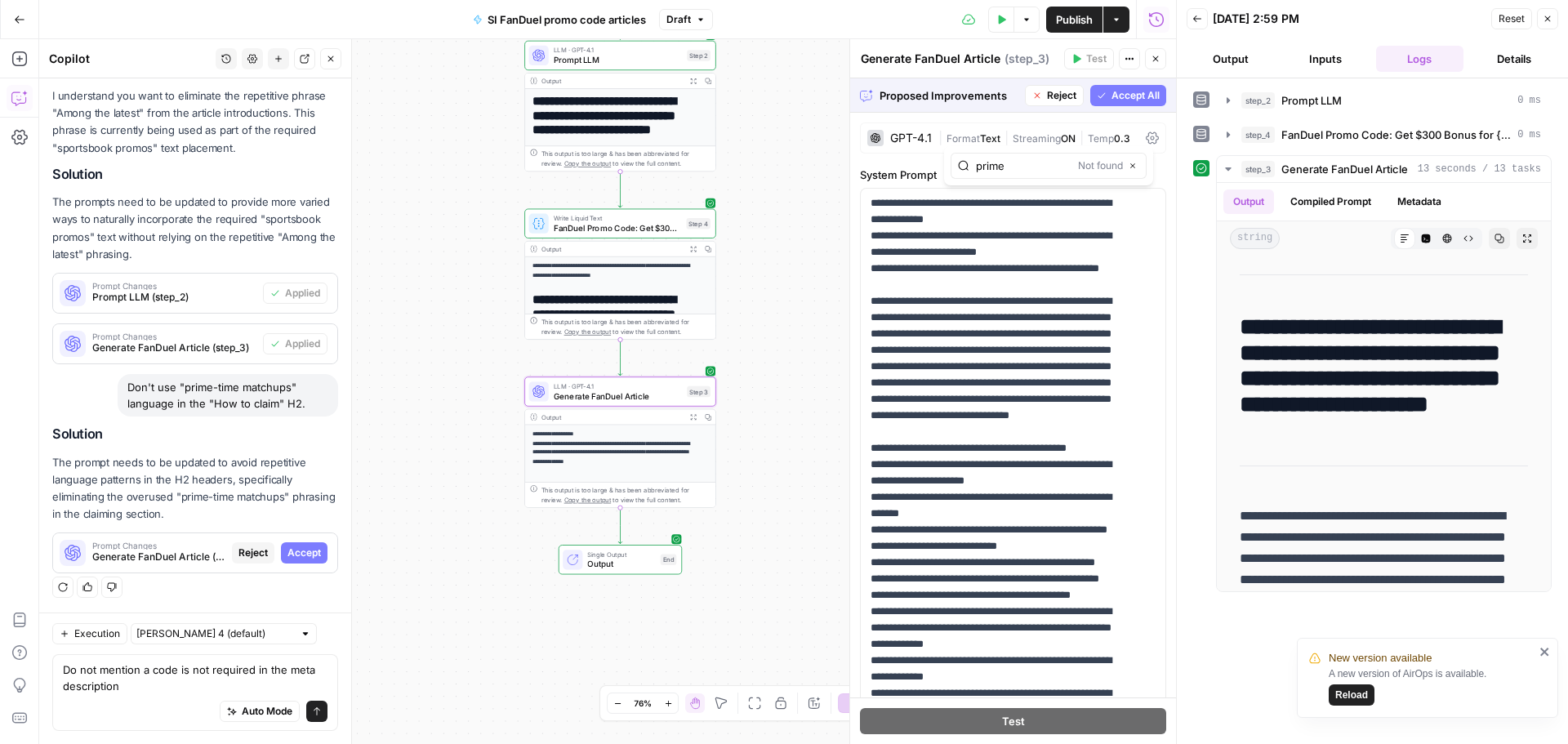
click at [296, 558] on span "Accept" at bounding box center [304, 553] width 33 height 14
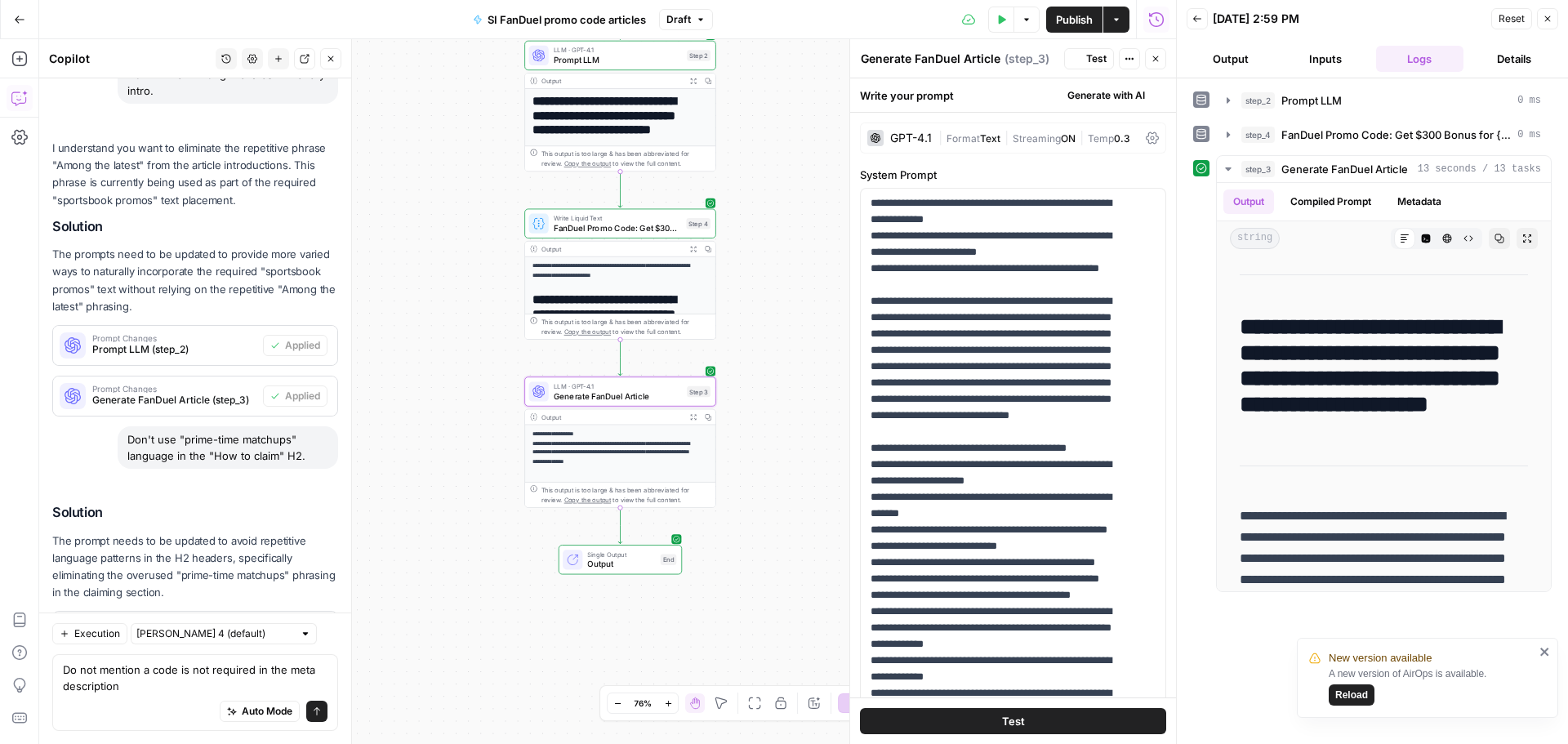
scroll to position [0, 0]
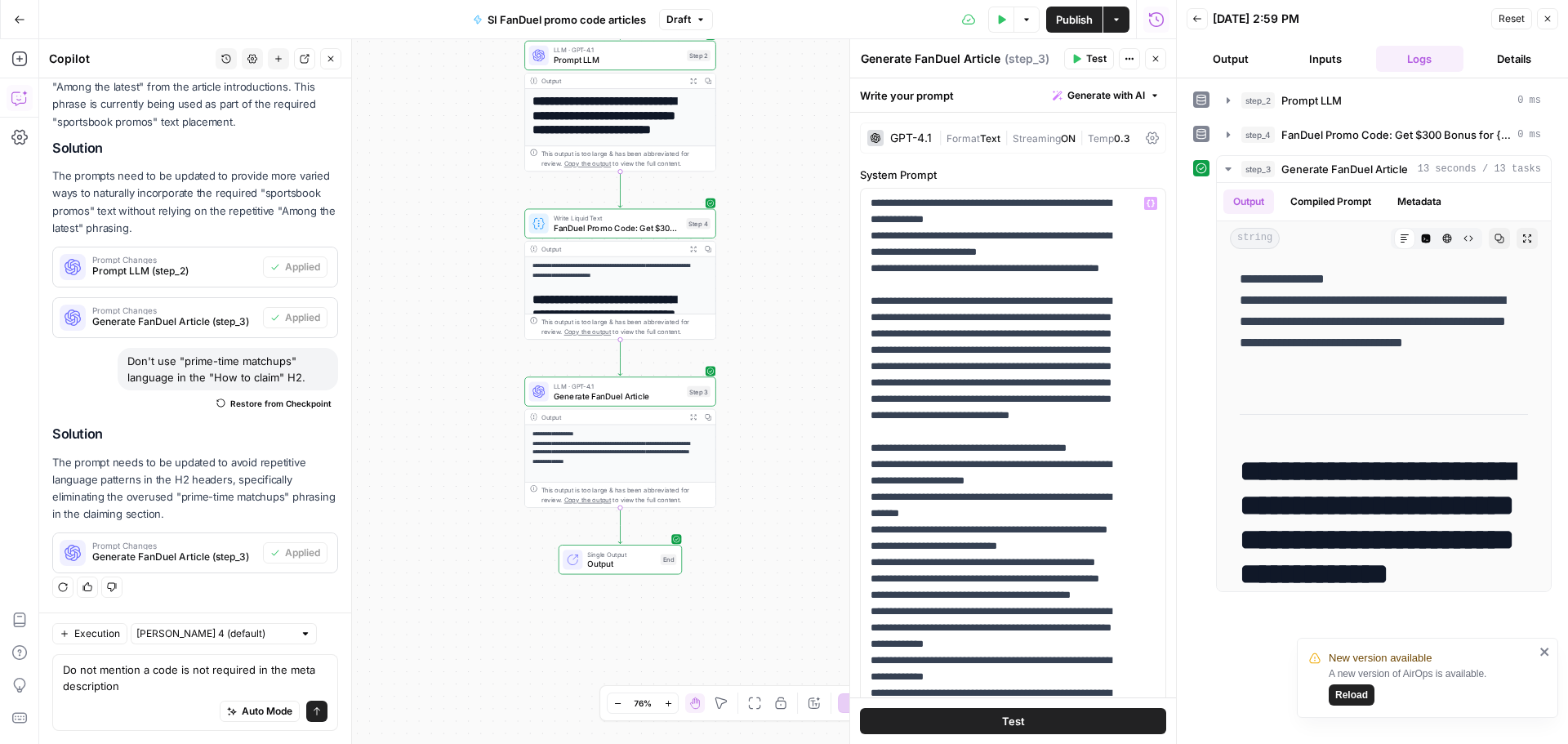
click at [1036, 717] on button "Test" at bounding box center [1013, 721] width 306 height 26
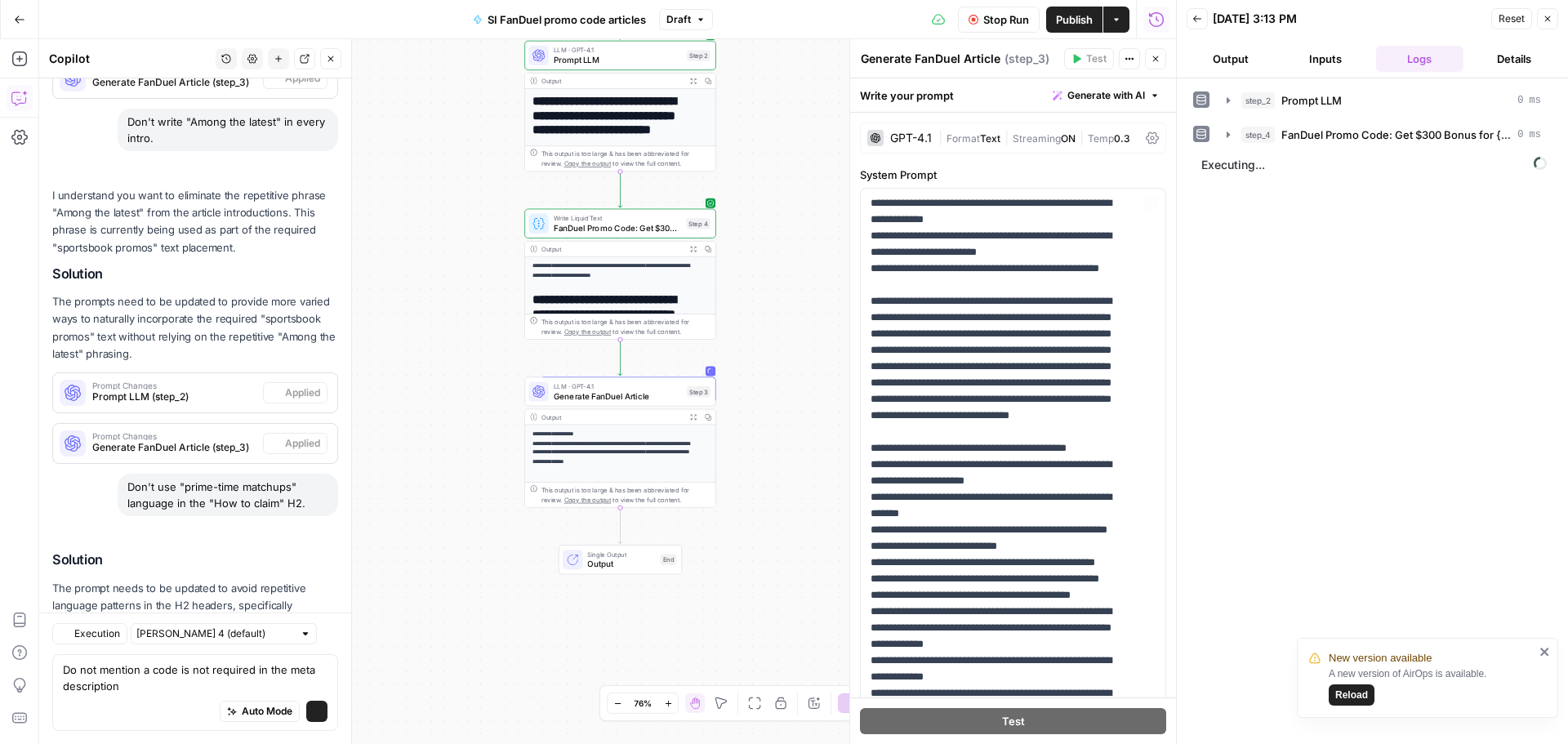
scroll to position [590, 0]
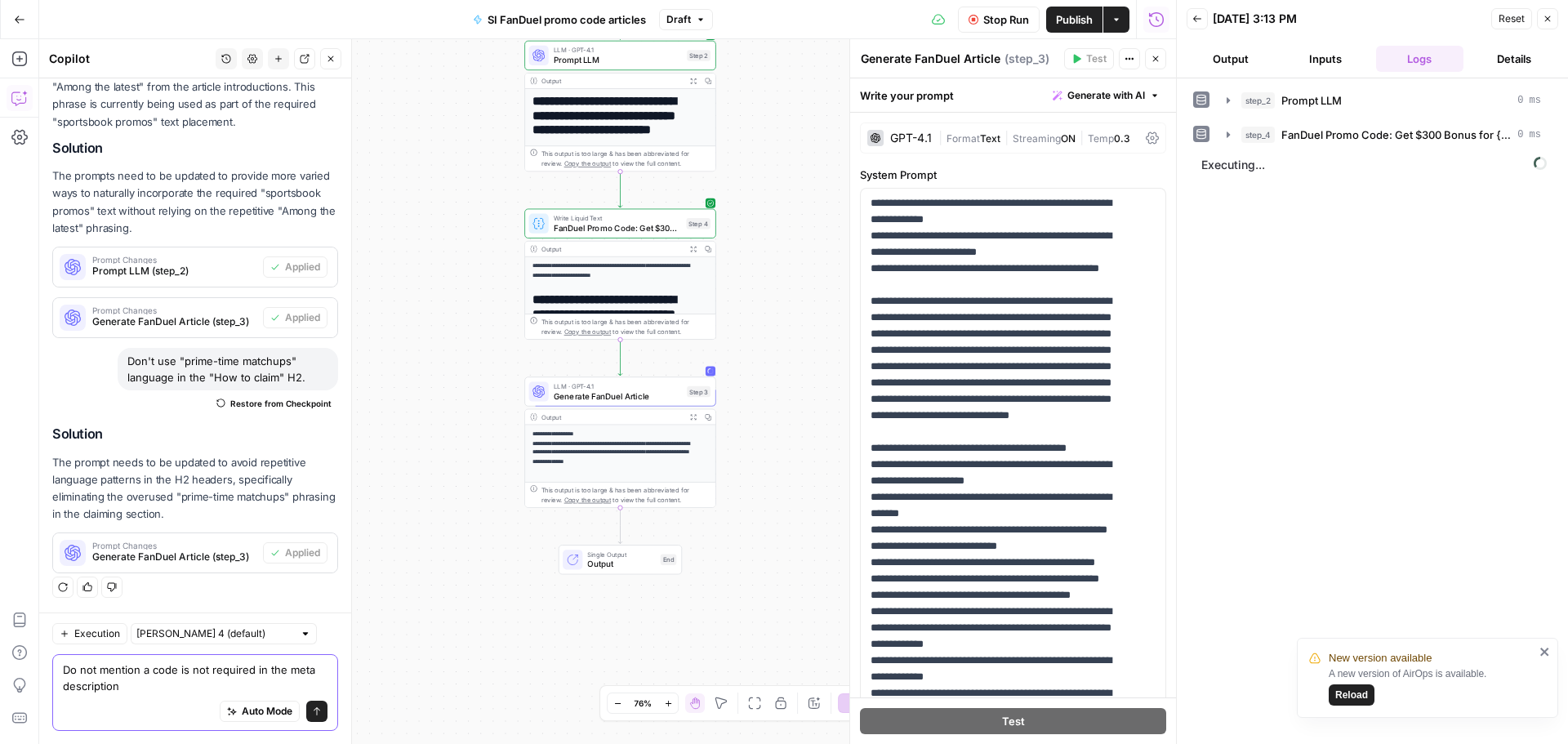
click at [131, 683] on textarea "Do not mention a code is not required in the meta description" at bounding box center [195, 677] width 265 height 32
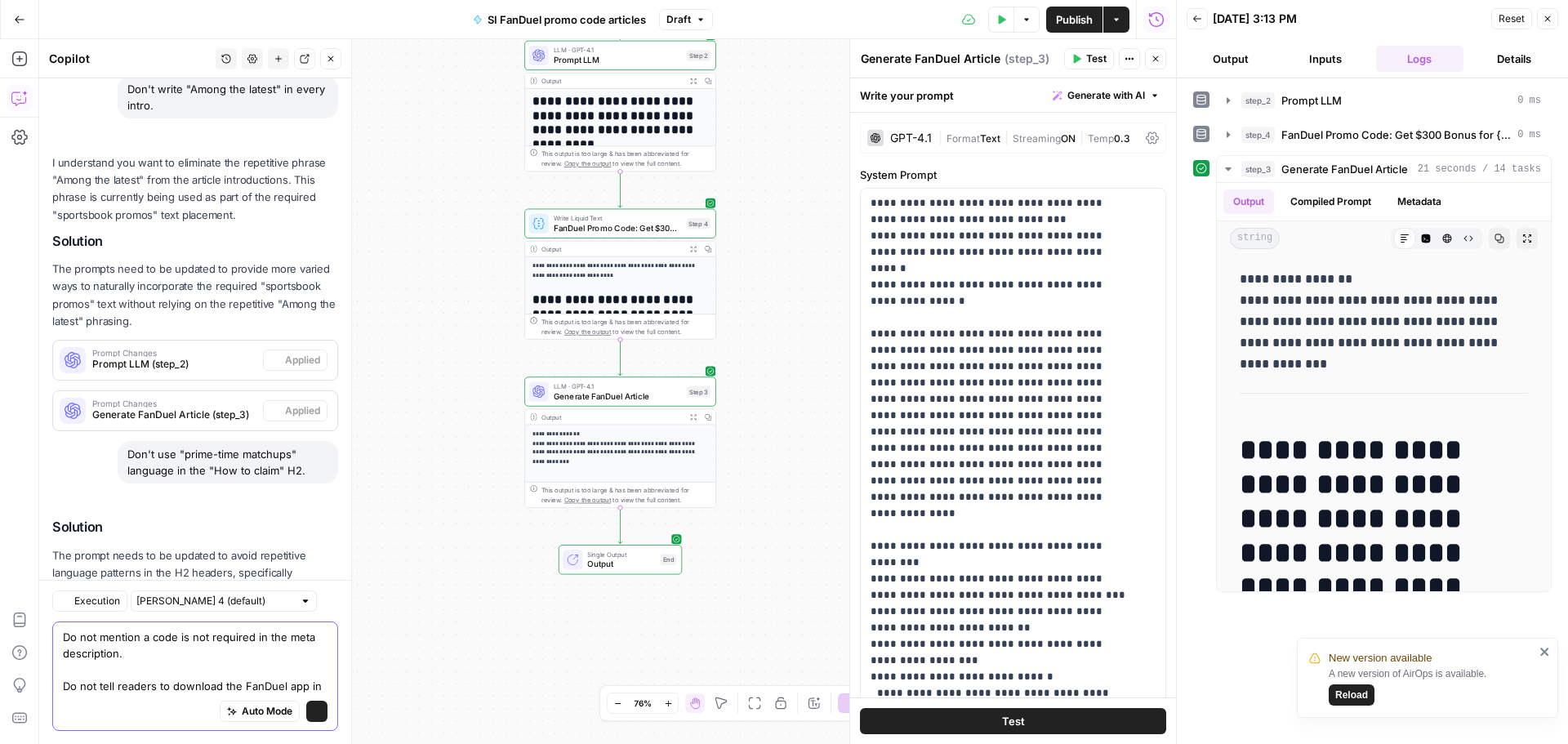
scroll to position [640, 0]
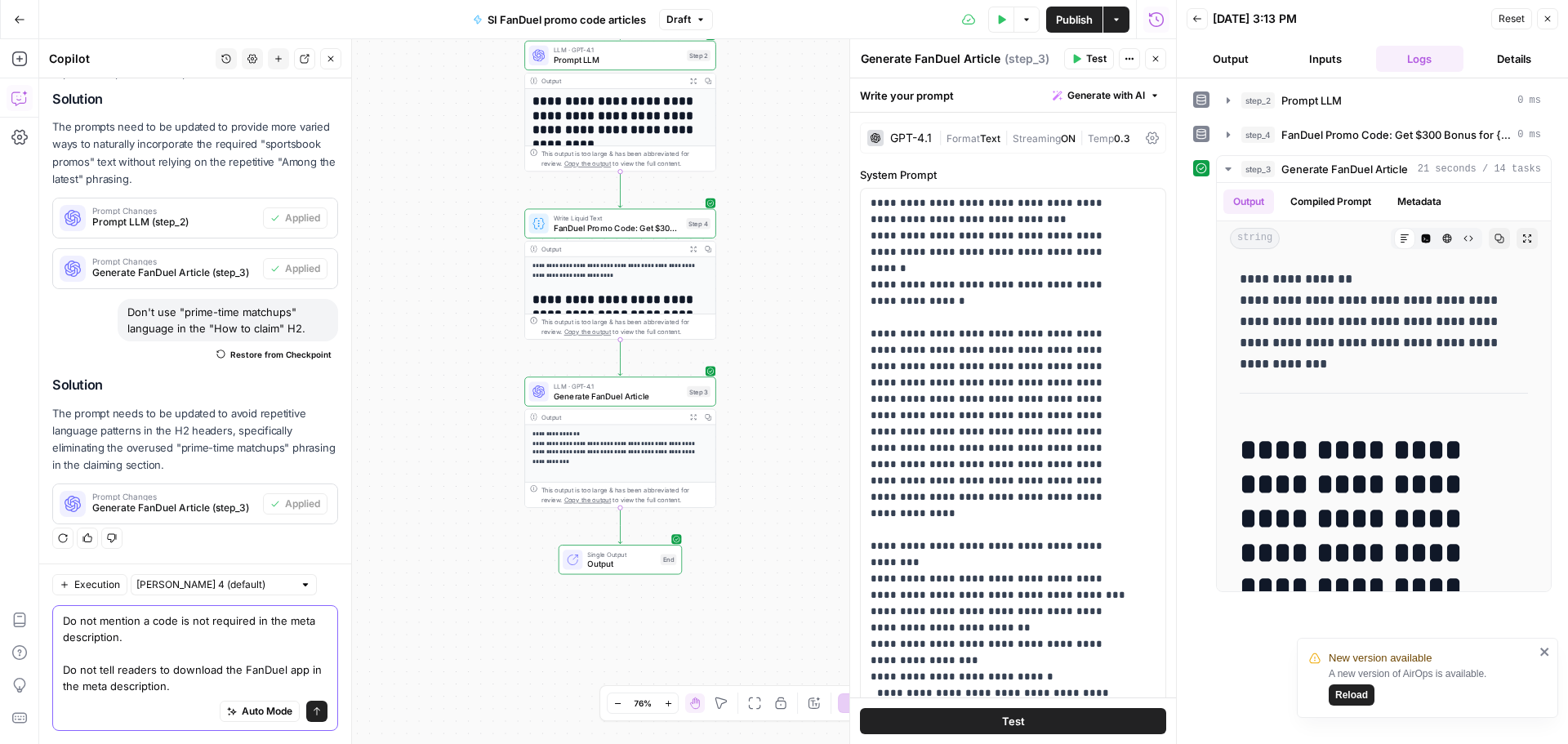
type textarea "Do not mention a code is not required in the meta description. Do not tell read…"
click at [1083, 727] on button "Test" at bounding box center [1013, 721] width 306 height 26
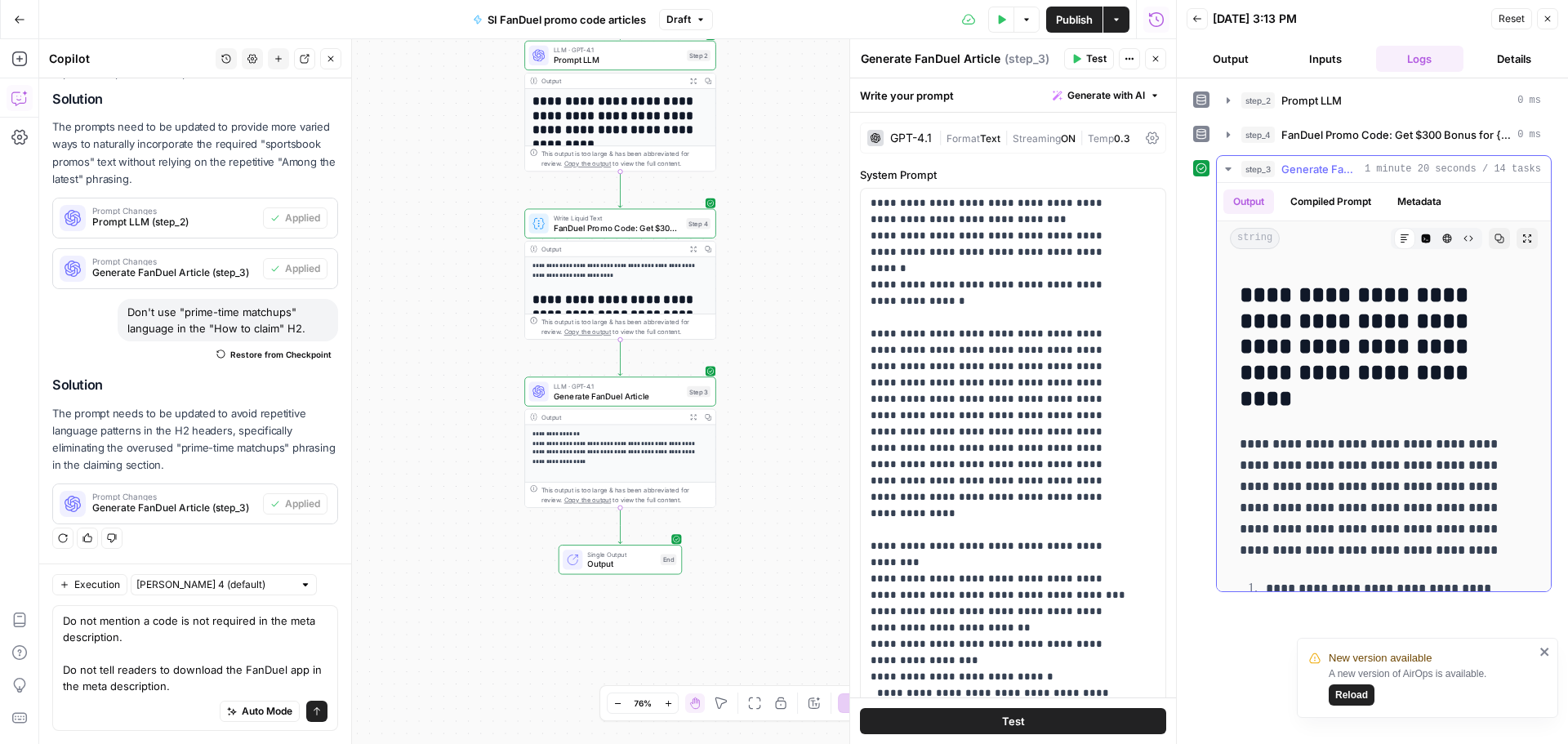
scroll to position [1749, 0]
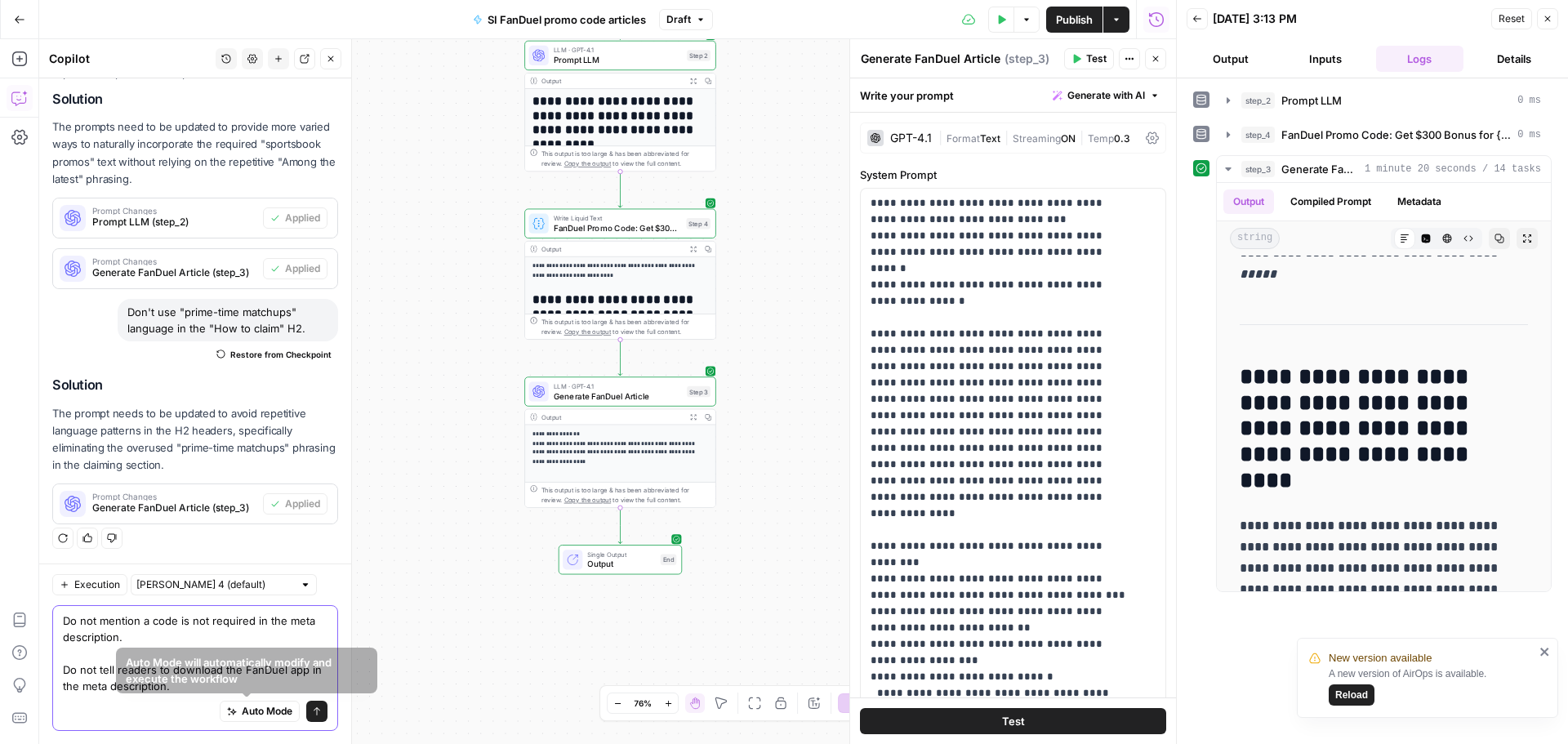
click at [306, 704] on button "Send" at bounding box center [317, 712] width 22 height 22
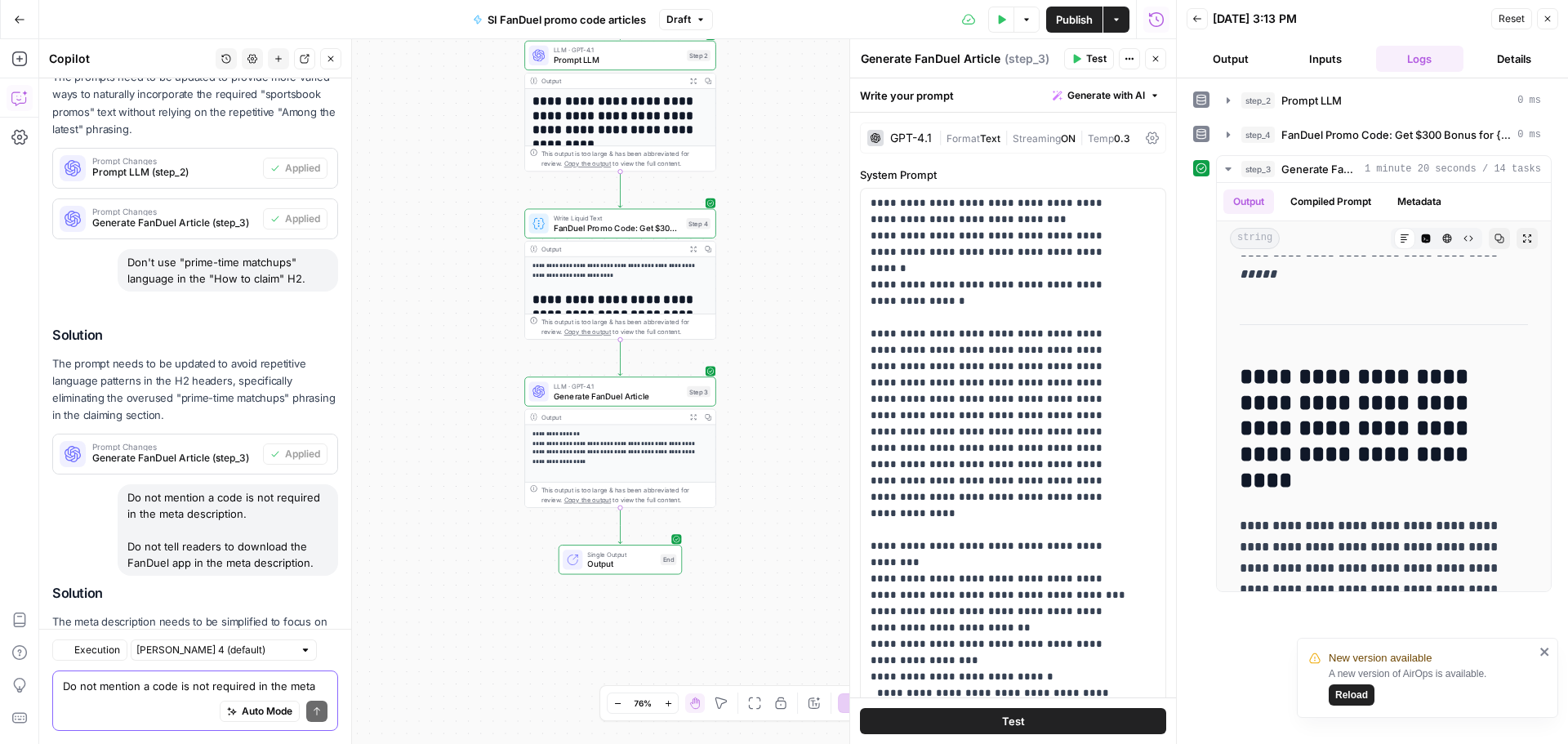
scroll to position [815, 0]
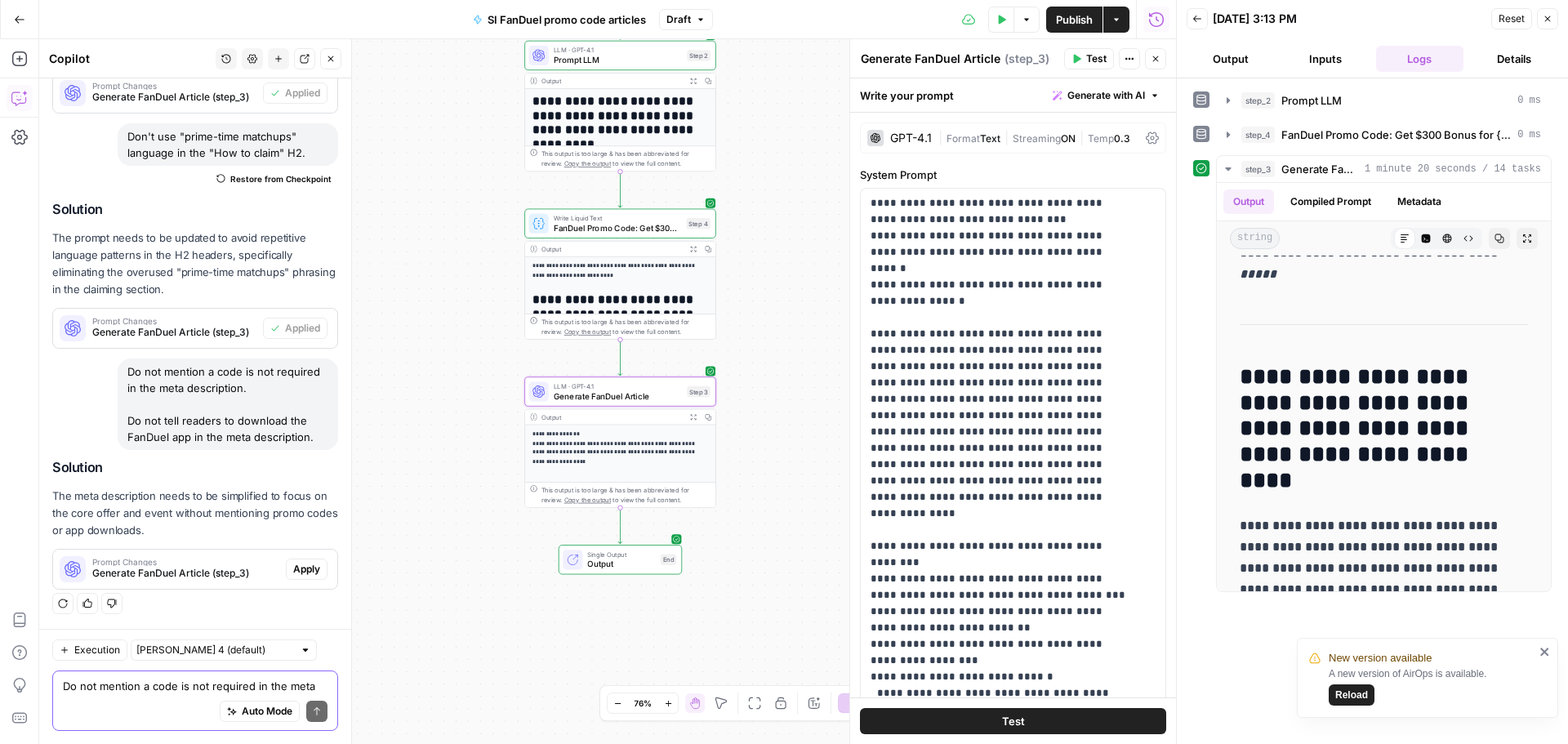
click at [307, 582] on div "Prompt Changes Generate FanDuel Article (step_3) Apply" at bounding box center [195, 568] width 284 height 26
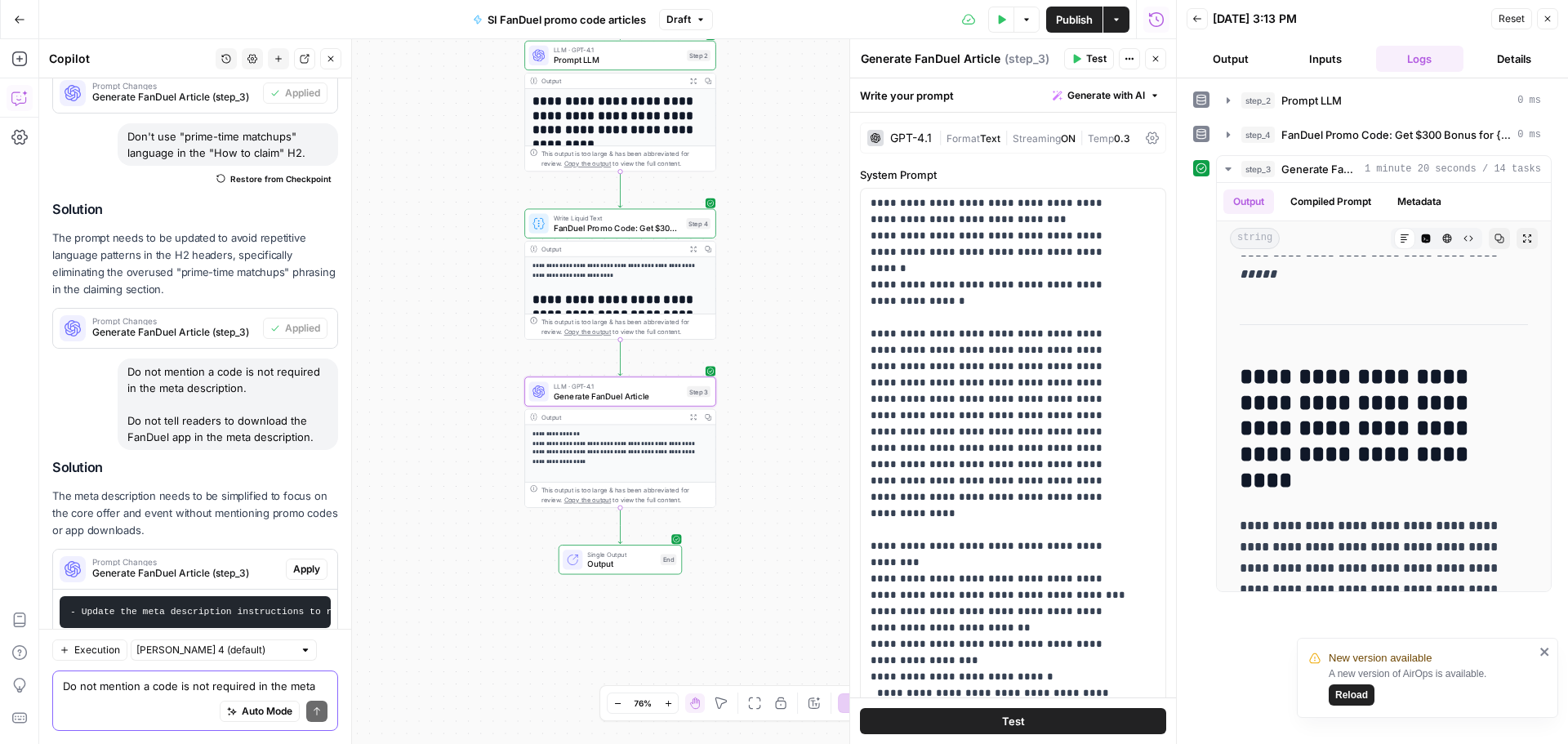
click at [307, 582] on div "Prompt Changes Generate FanDuel Article (step_3) Apply" at bounding box center [195, 568] width 284 height 26
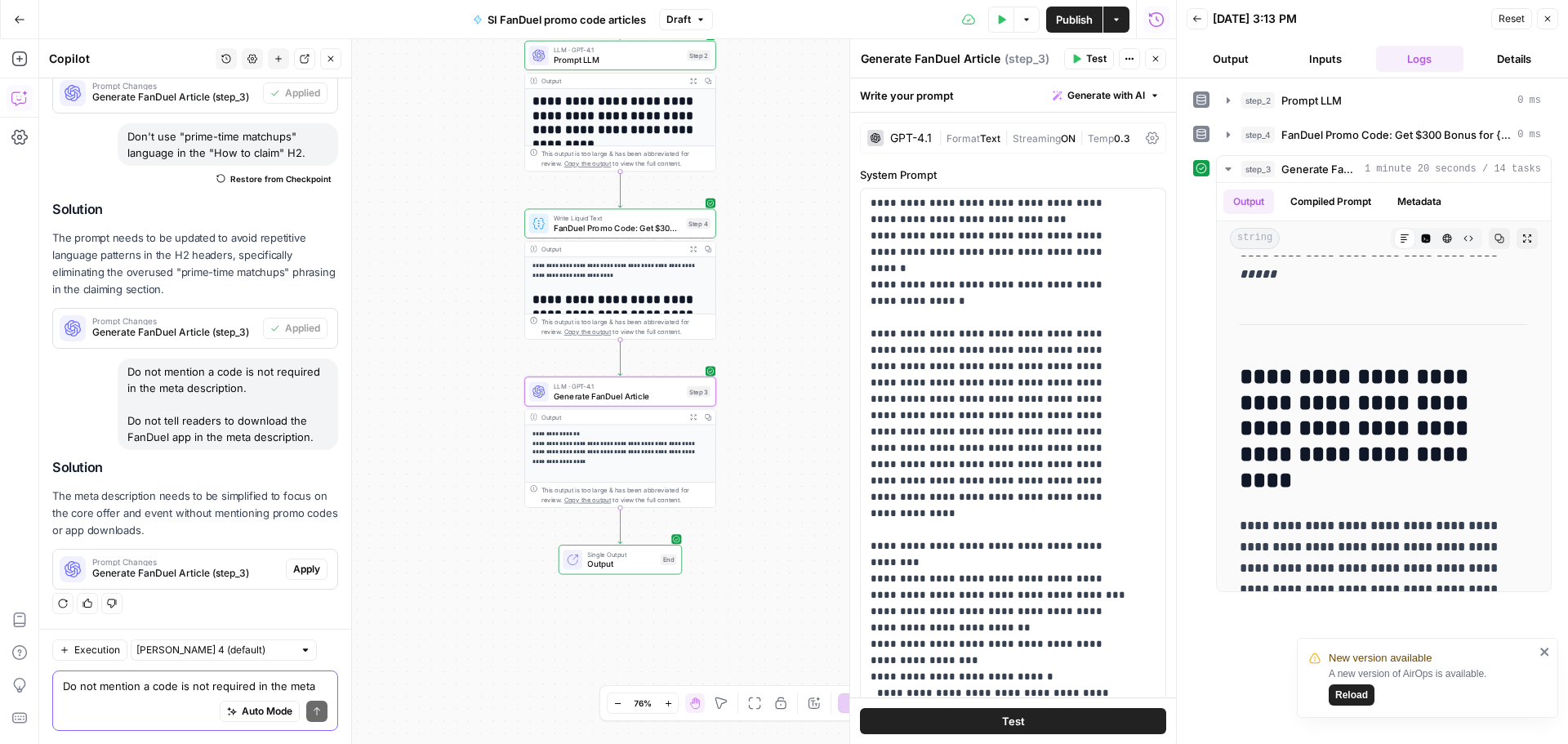
click at [310, 564] on button "Apply" at bounding box center [306, 569] width 41 height 22
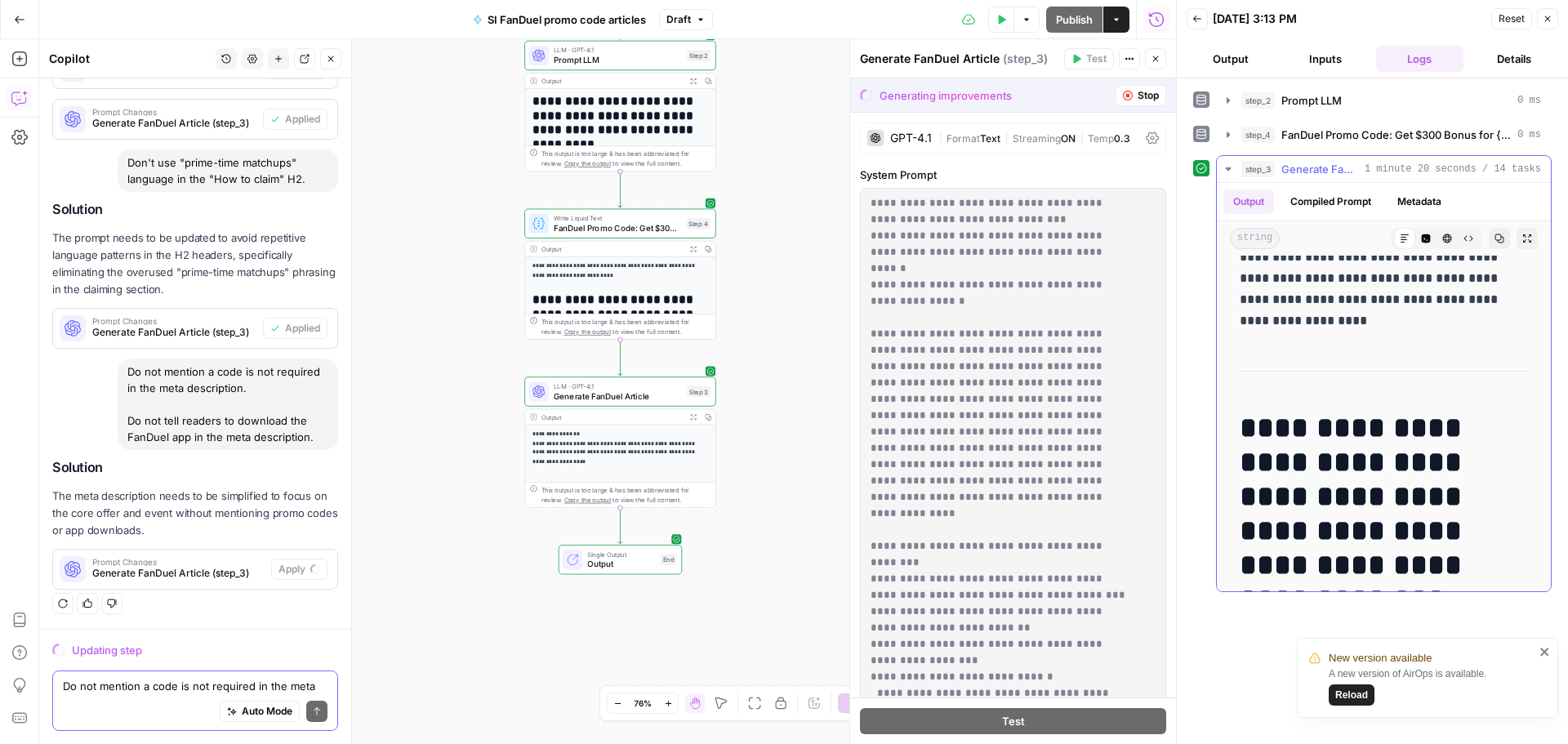
scroll to position [0, 0]
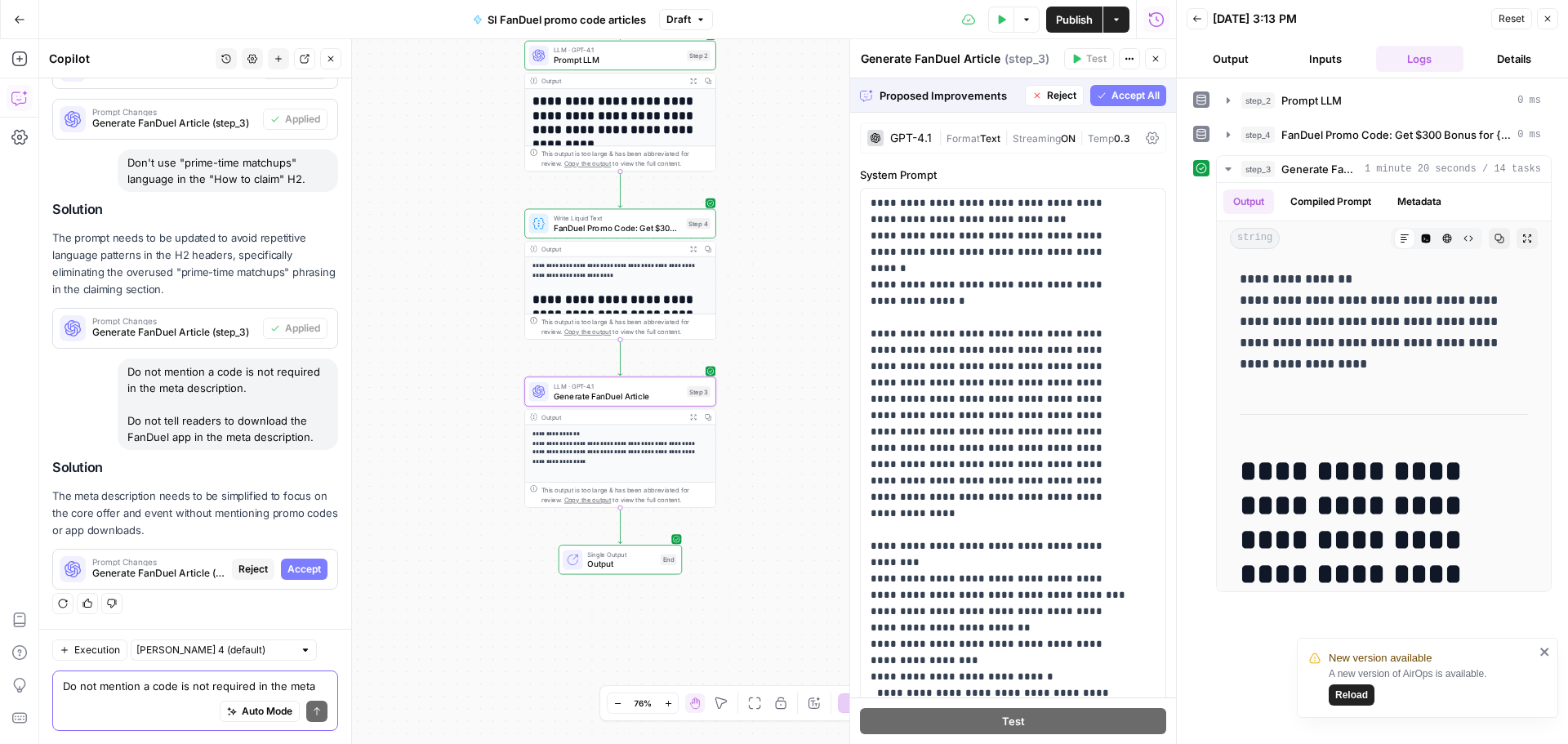
click at [287, 556] on div "Prompt Changes Generate FanDuel Article (step_3) Reject Accept" at bounding box center [195, 568] width 284 height 26
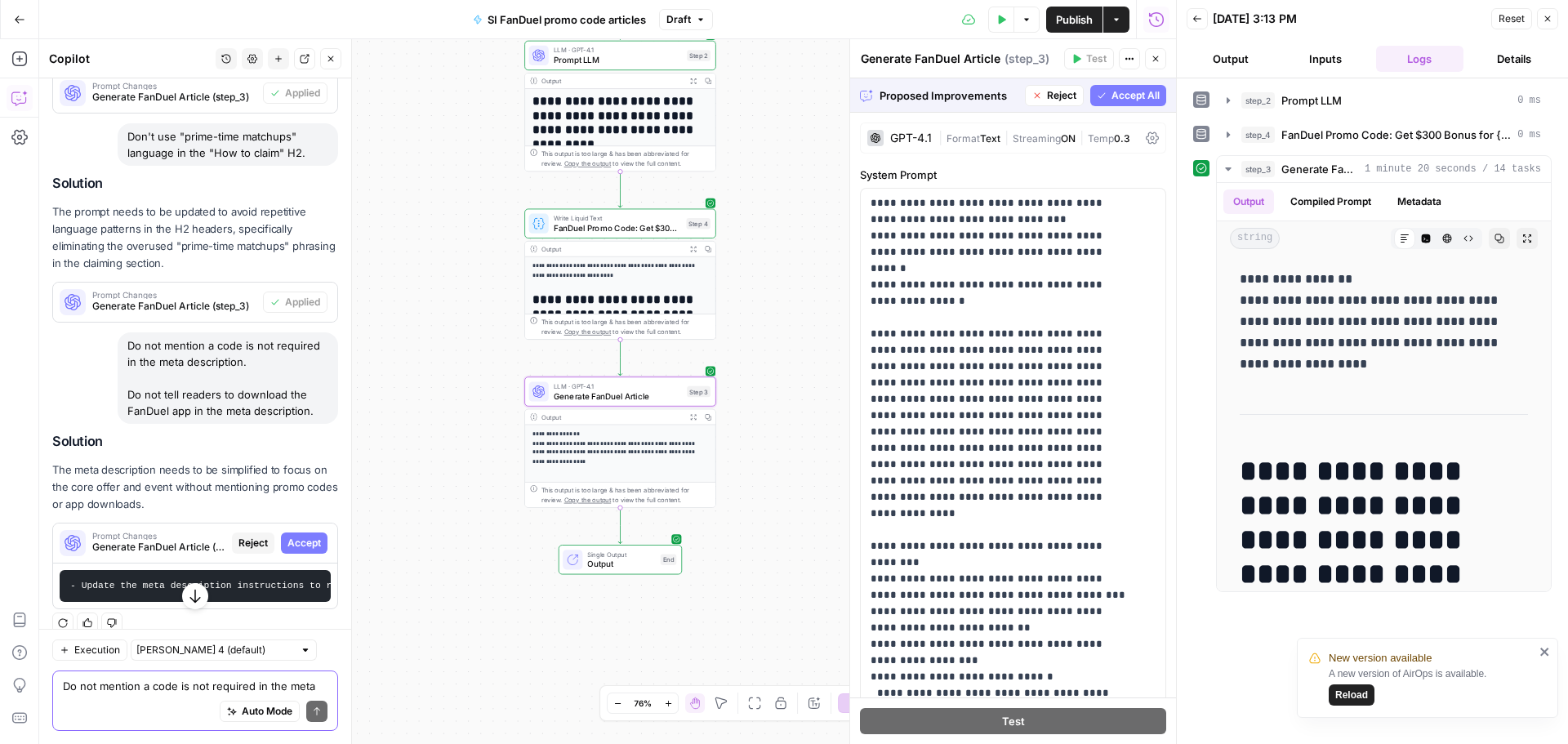
click at [299, 531] on div "Prompt Changes Generate FanDuel Article (step_3) Reject Accept" at bounding box center [195, 542] width 284 height 26
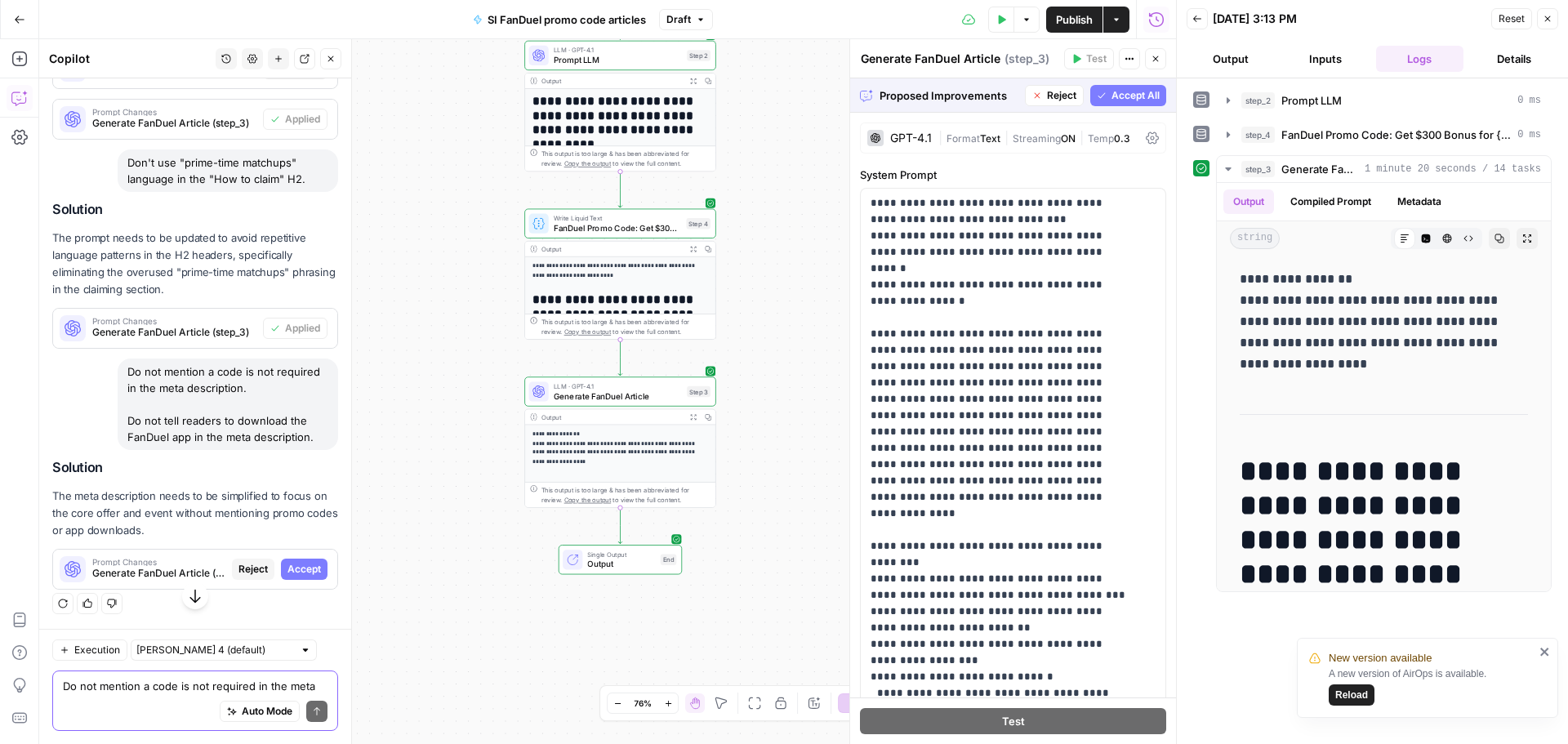
scroll to position [737, 0]
click at [311, 574] on button "Accept" at bounding box center [304, 569] width 47 height 22
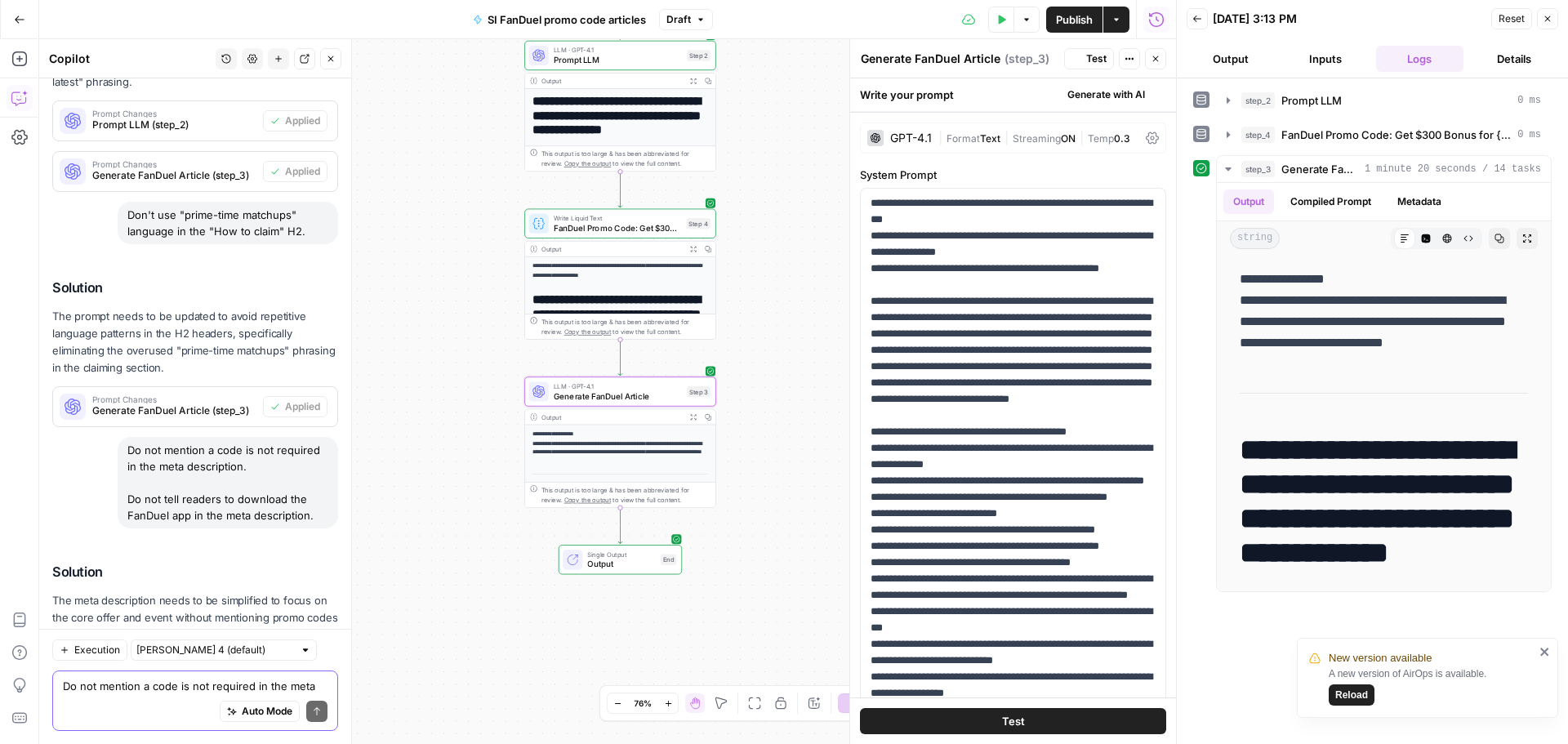
scroll to position [841, 0]
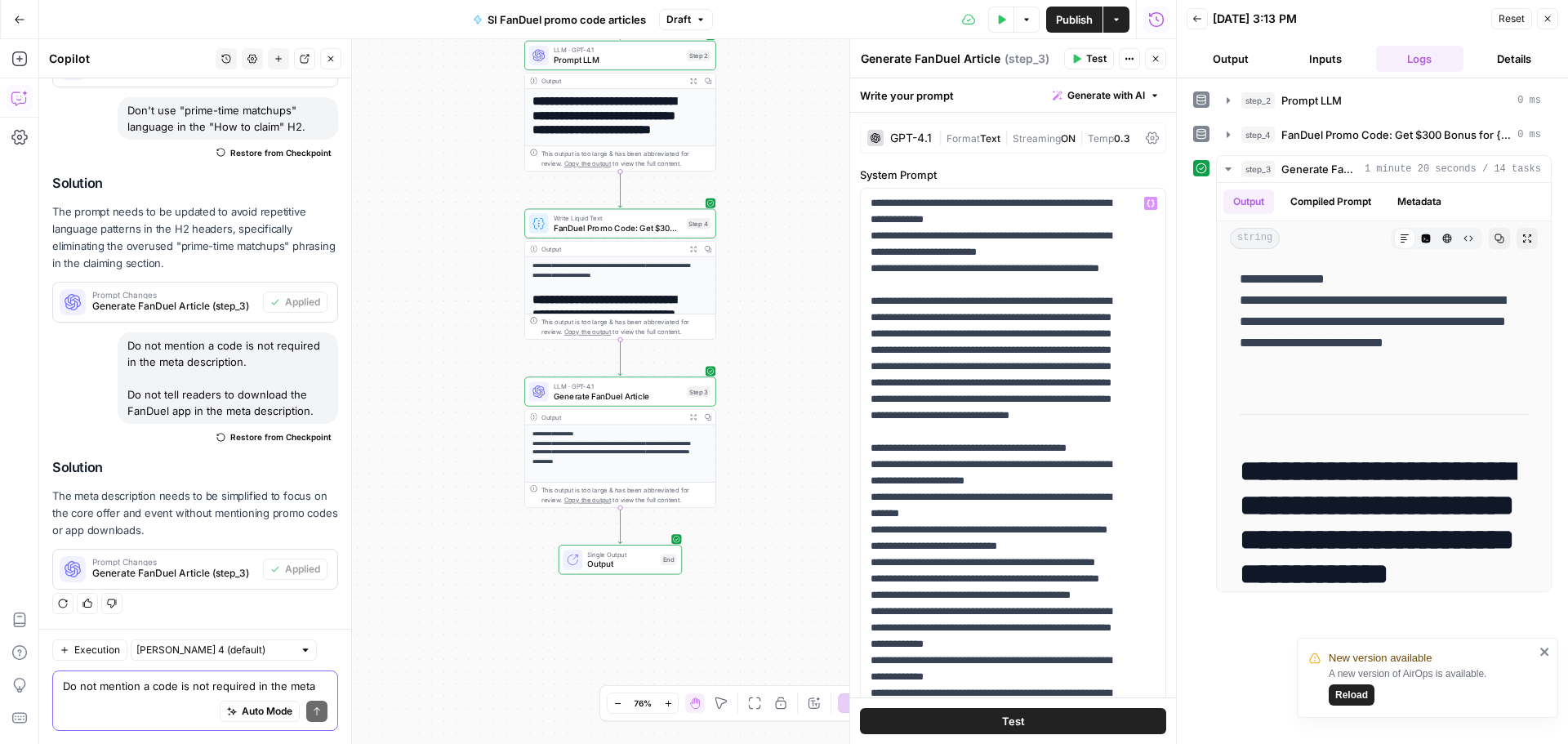
click at [1048, 730] on button "Test" at bounding box center [1013, 721] width 306 height 26
